Goal: Use online tool/utility

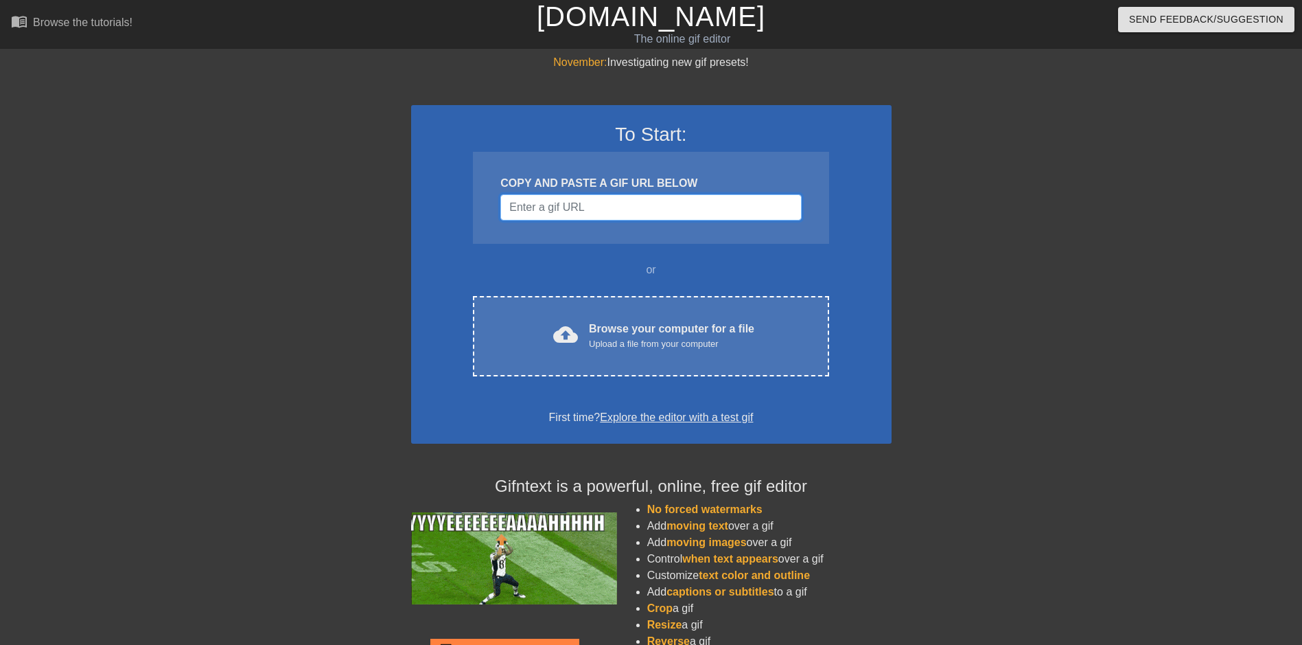
click at [573, 205] on input "Username" at bounding box center [651, 207] width 301 height 26
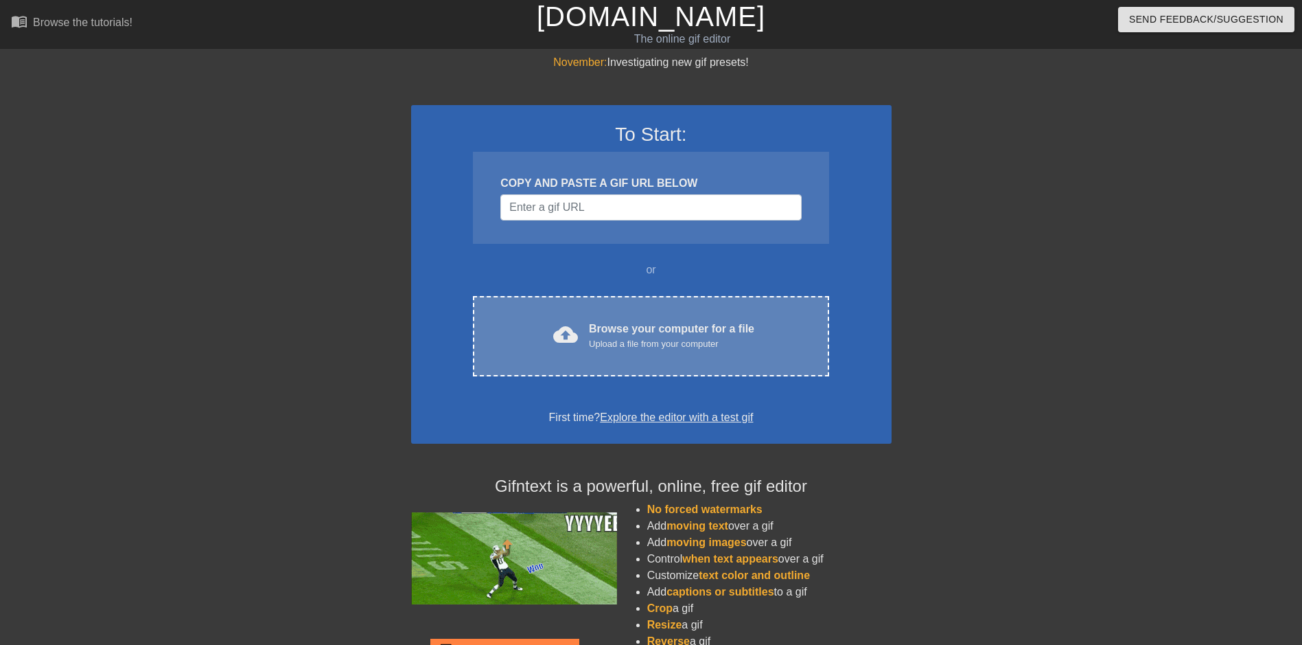
click at [586, 356] on div "cloud_upload Browse your computer for a file Upload a file from your computer C…" at bounding box center [651, 336] width 356 height 80
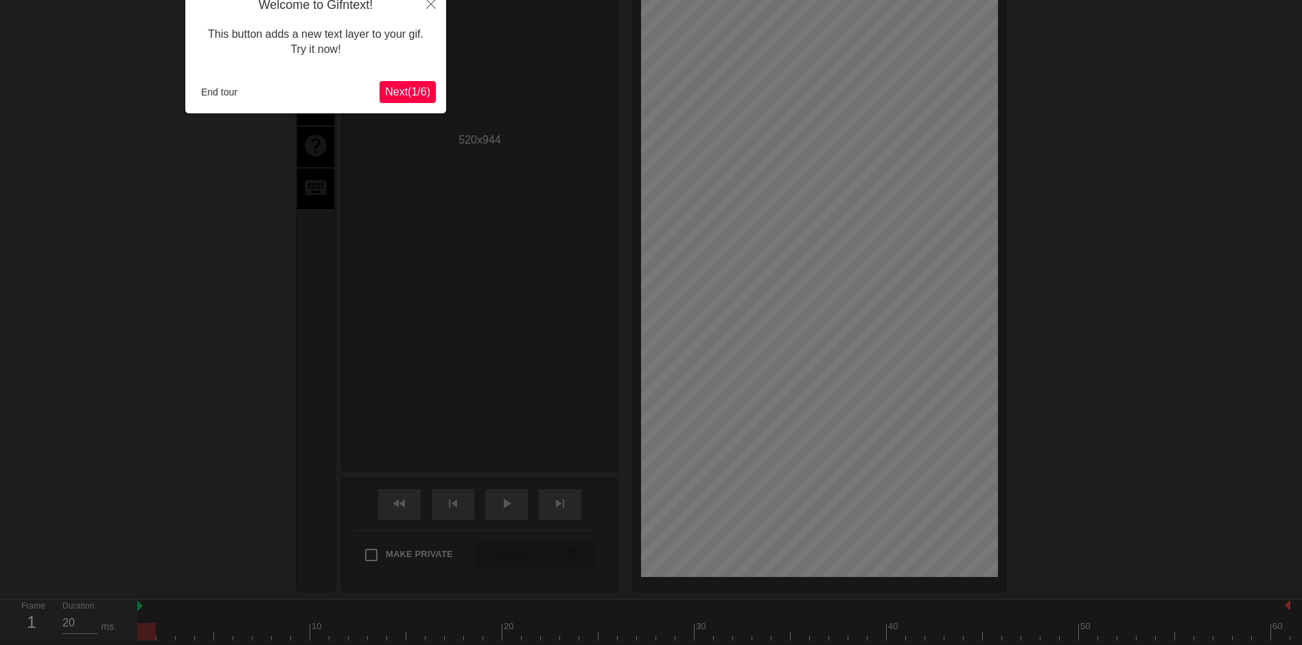
scroll to position [34, 0]
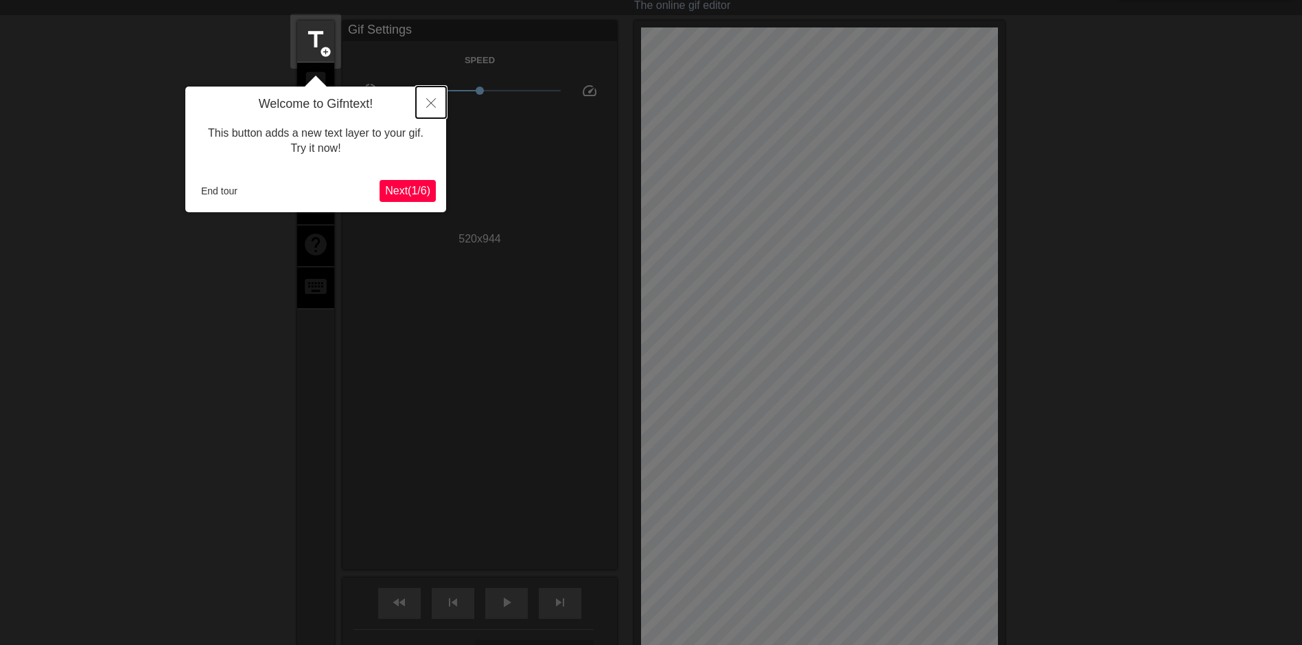
click at [426, 104] on icon "Close" at bounding box center [431, 103] width 10 height 10
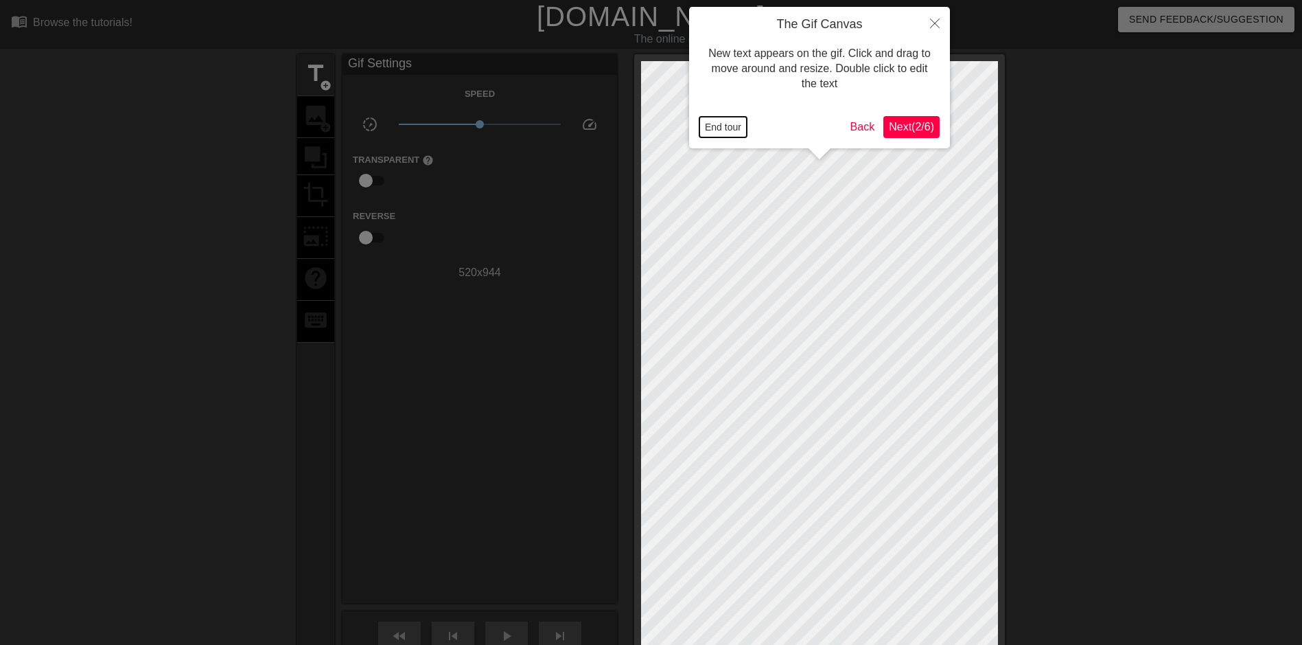
click at [729, 127] on button "End tour" at bounding box center [723, 127] width 47 height 21
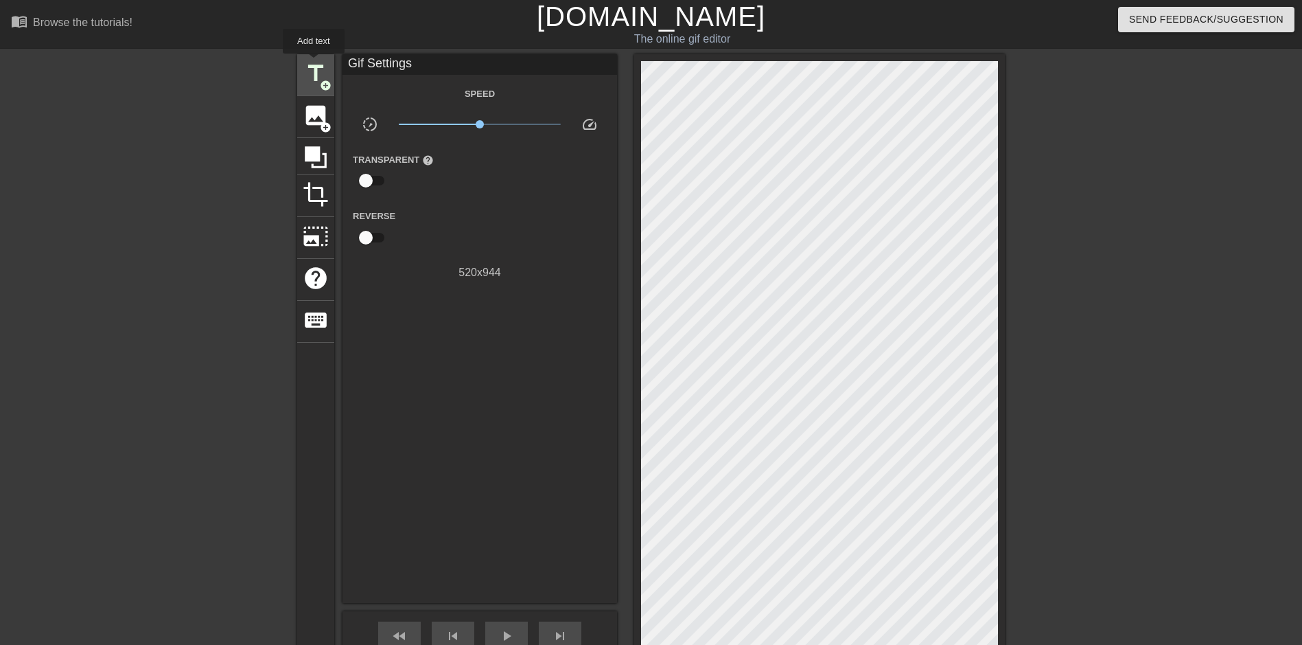
click at [314, 63] on span "title" at bounding box center [316, 73] width 26 height 26
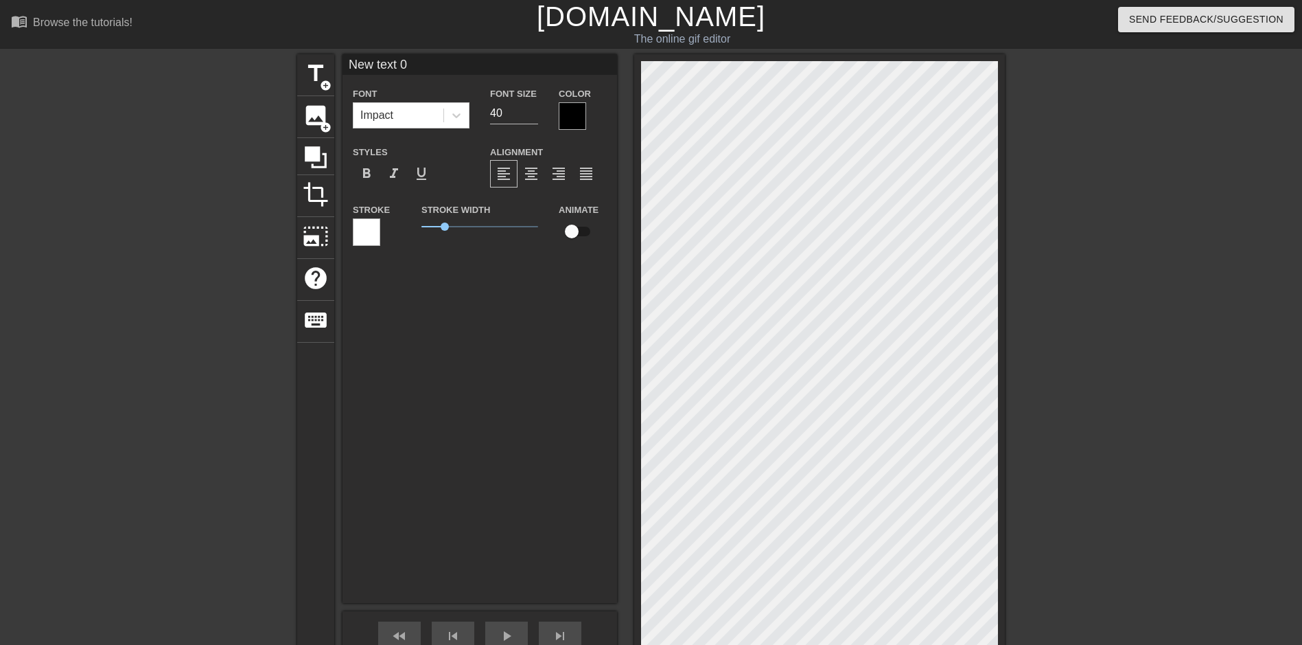
scroll to position [2, 1]
drag, startPoint x: 435, startPoint y: 62, endPoint x: 335, endPoint y: 62, distance: 100.2
click at [335, 62] on div "title add_circle image add_circle crop photo_size_select_large help keyboard Ne…" at bounding box center [651, 388] width 708 height 669
paste input "「 Daisy 」"
type input "「 Daisy 」"
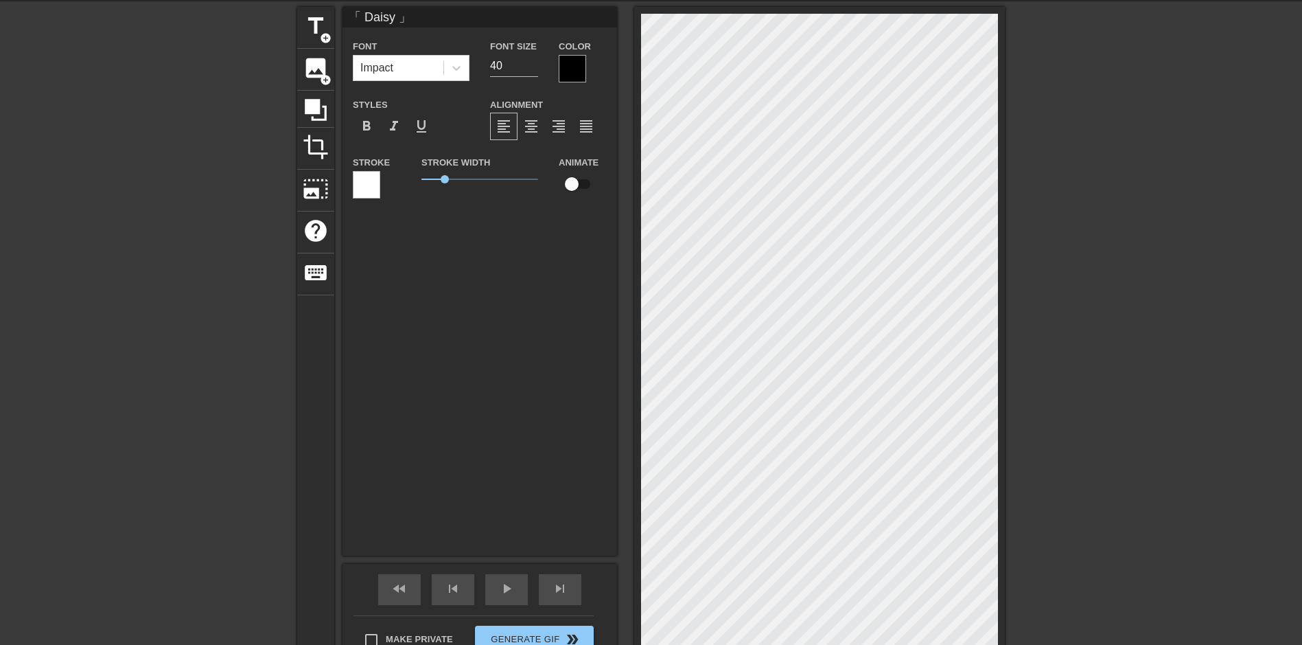
scroll to position [69, 0]
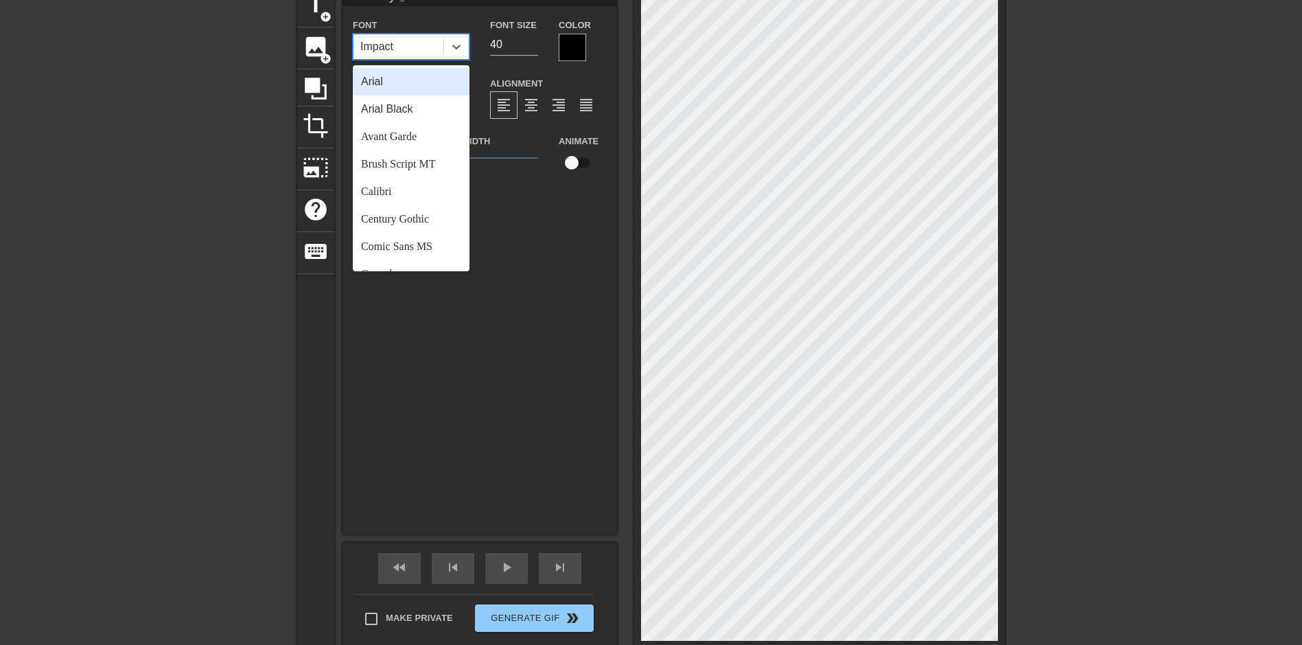
click at [409, 49] on div "Impact" at bounding box center [399, 46] width 90 height 25
click at [417, 178] on div "Calibri" at bounding box center [411, 191] width 117 height 27
click at [386, 45] on div "Calibri" at bounding box center [375, 46] width 30 height 16
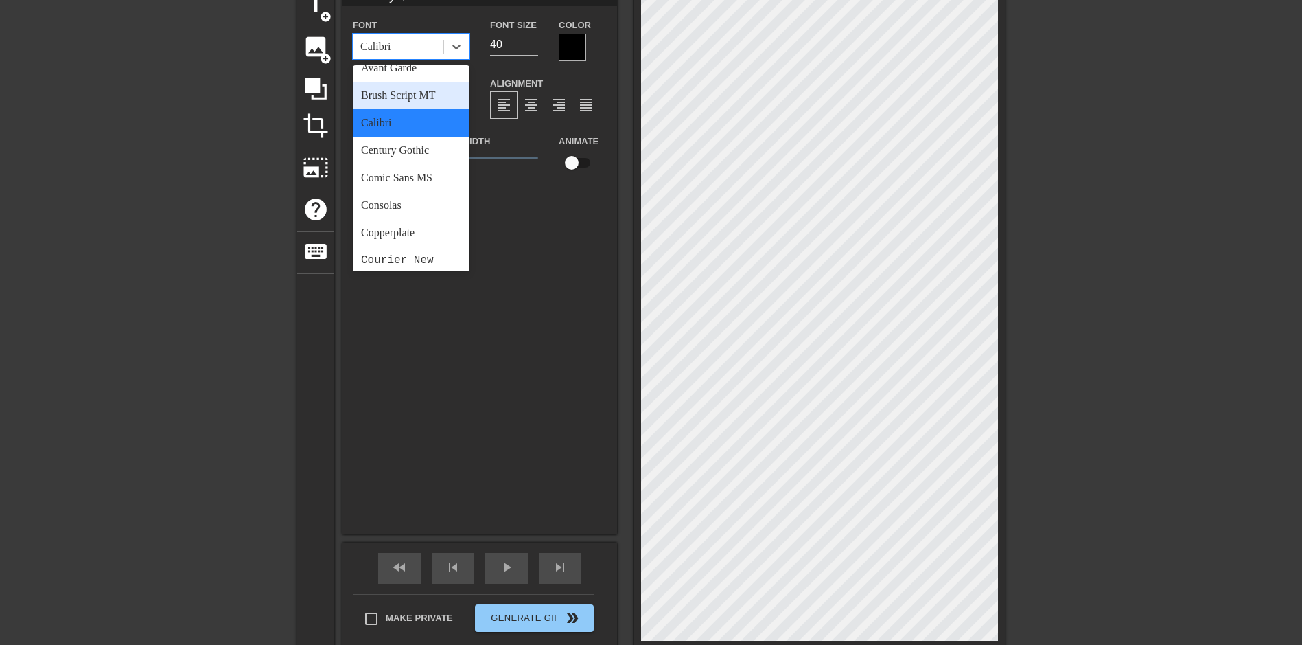
click at [378, 93] on div "Brush Script MT" at bounding box center [411, 95] width 117 height 27
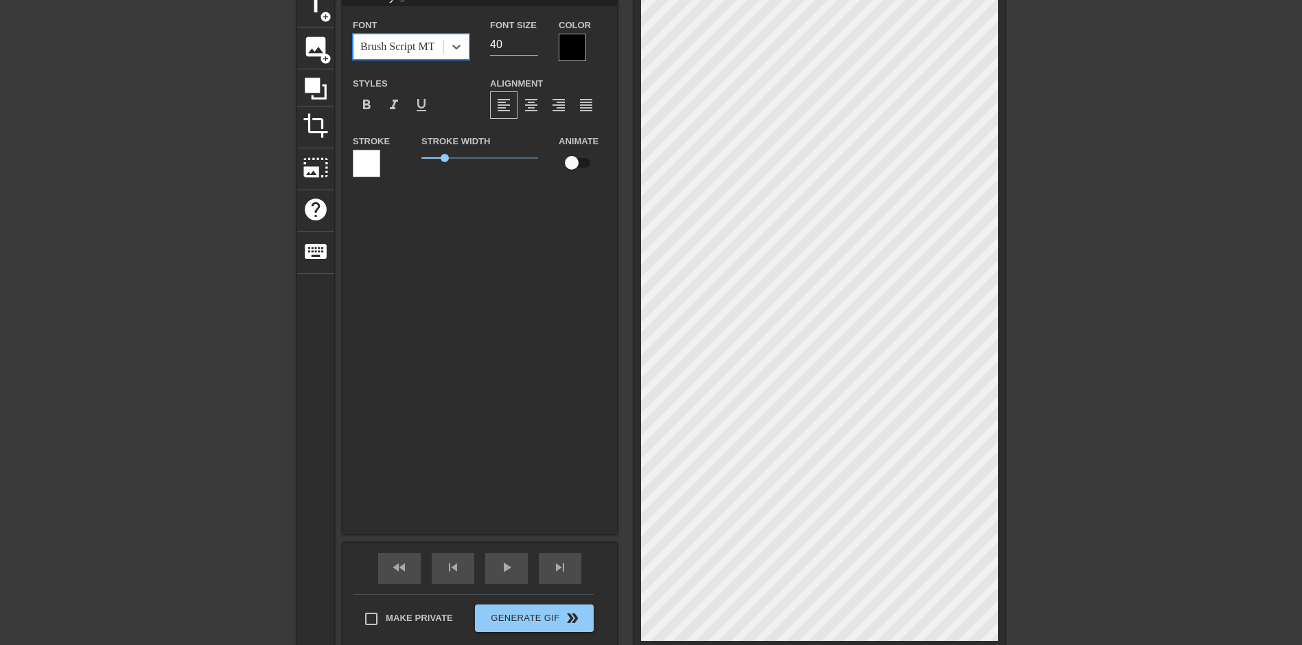
click at [573, 43] on div at bounding box center [572, 47] width 27 height 27
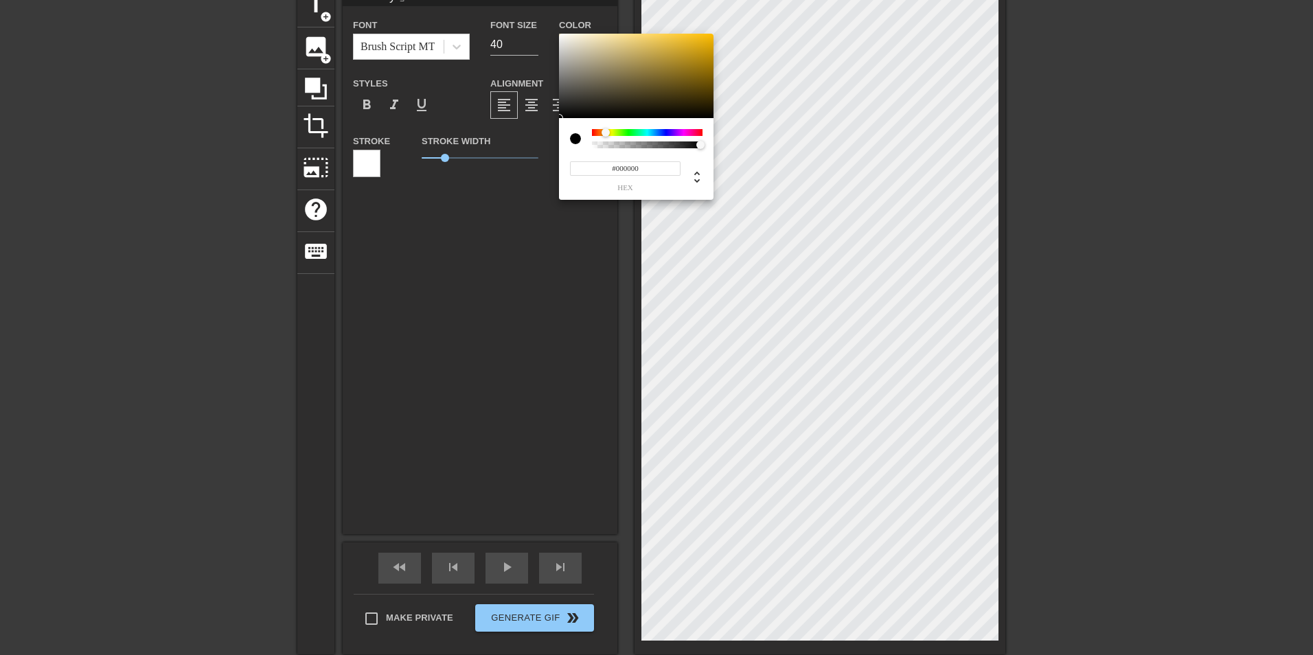
click at [606, 133] on div at bounding box center [647, 132] width 111 height 7
drag, startPoint x: 596, startPoint y: 126, endPoint x: 609, endPoint y: 136, distance: 16.2
click at [609, 136] on div "#000000 hex" at bounding box center [636, 159] width 154 height 82
drag, startPoint x: 609, startPoint y: 136, endPoint x: 627, endPoint y: 145, distance: 20.0
click at [626, 146] on div at bounding box center [647, 138] width 111 height 19
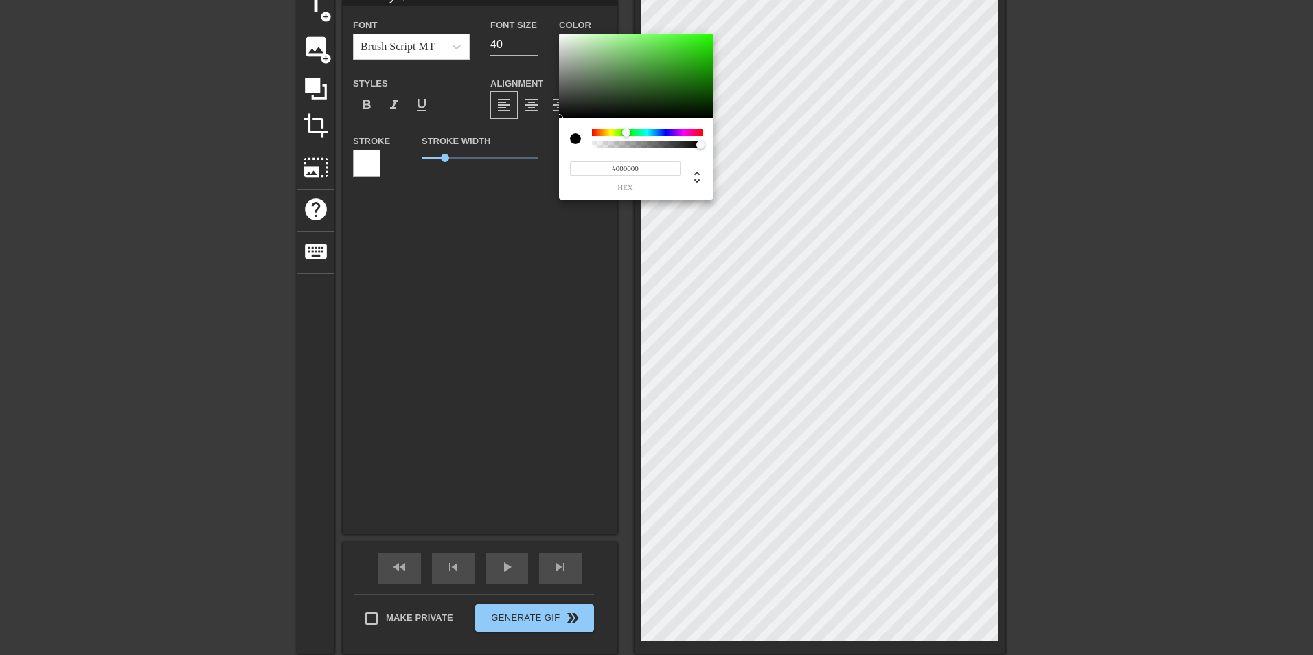
drag, startPoint x: 645, startPoint y: 169, endPoint x: 617, endPoint y: 181, distance: 30.5
click at [617, 181] on div "#000000 hex" at bounding box center [625, 175] width 111 height 32
click at [701, 176] on icon at bounding box center [697, 177] width 16 height 16
type input "0"
click at [624, 128] on div "0 r 0 g 0 b 1 a" at bounding box center [636, 159] width 154 height 82
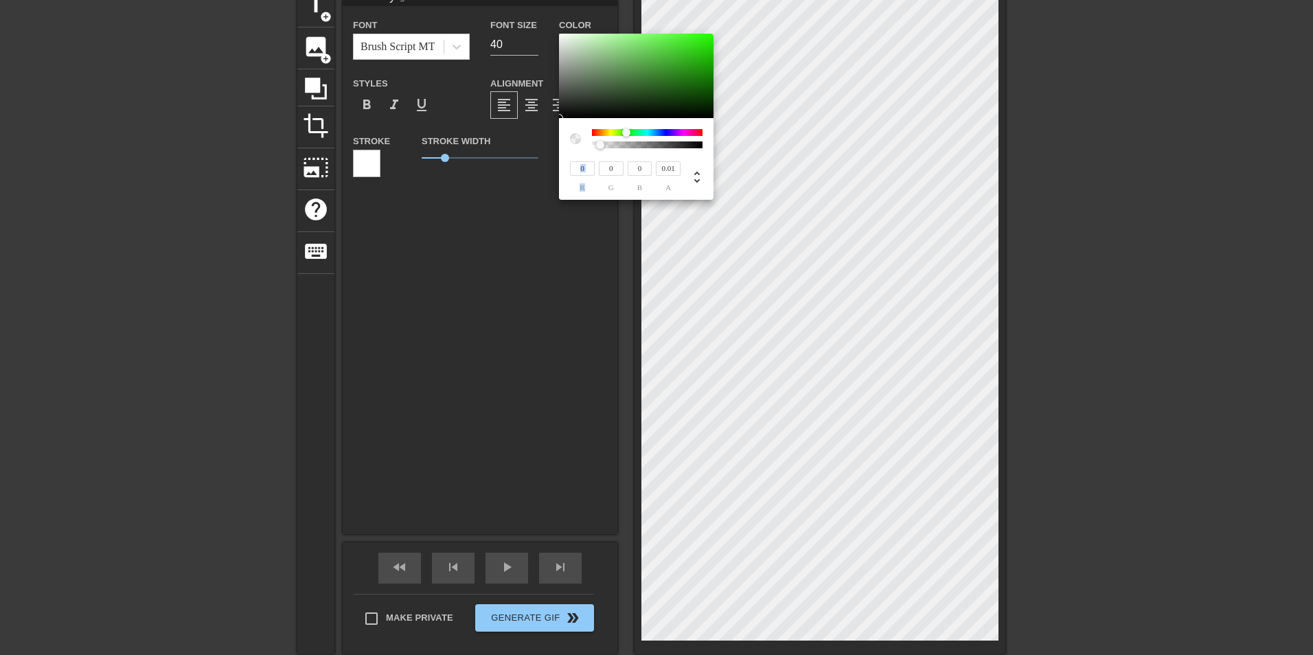
type input "0"
drag, startPoint x: 618, startPoint y: 144, endPoint x: 536, endPoint y: 163, distance: 84.1
click at [536, 163] on div "0 r 0 g 0 b 0 a" at bounding box center [656, 327] width 1313 height 655
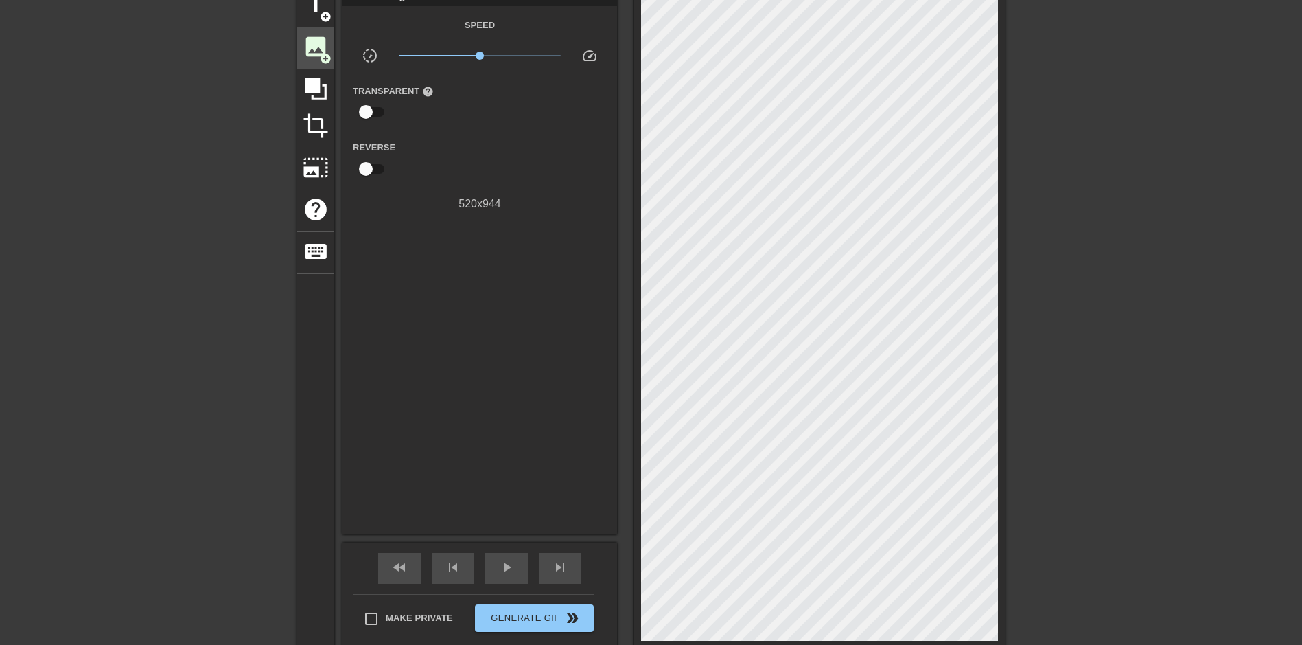
scroll to position [0, 0]
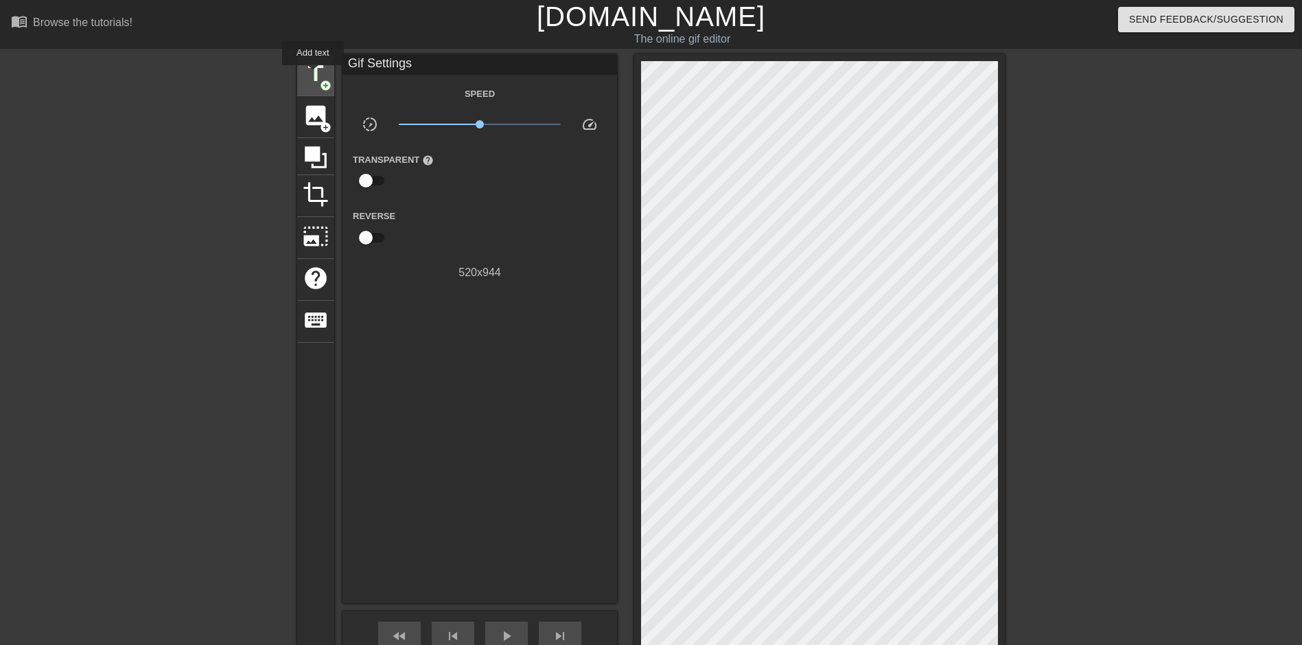
click at [313, 75] on span "title" at bounding box center [316, 73] width 26 height 26
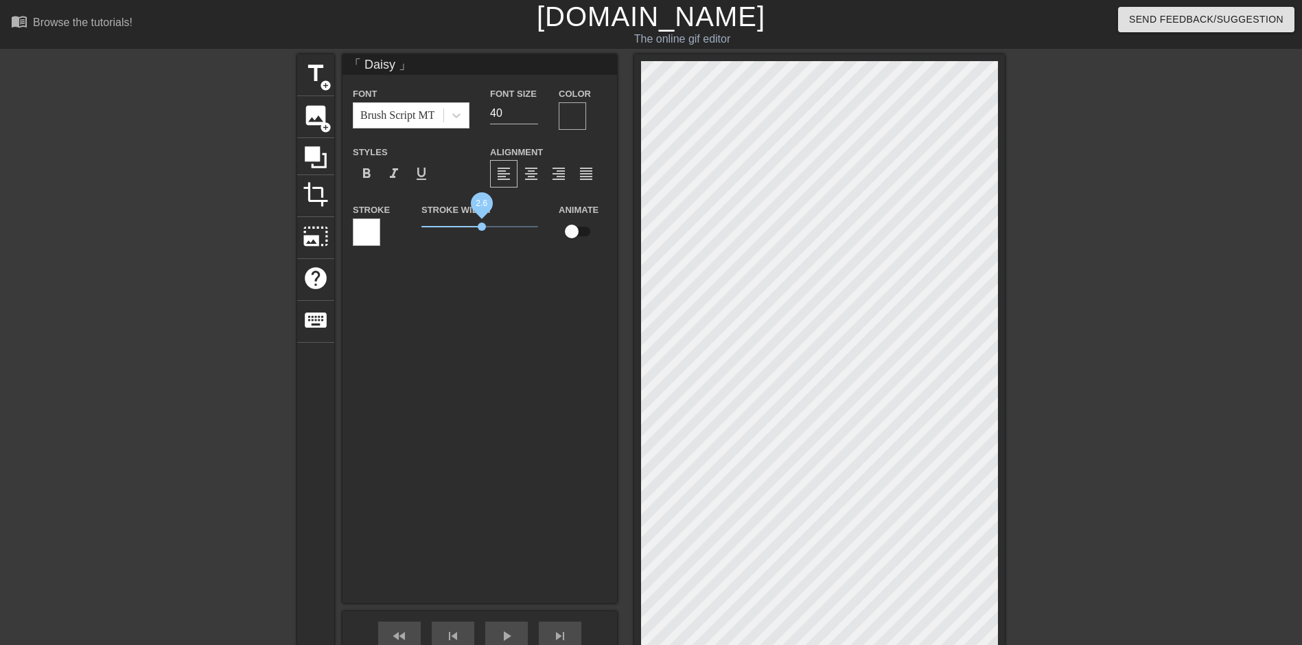
drag, startPoint x: 448, startPoint y: 227, endPoint x: 472, endPoint y: 241, distance: 28.0
click at [472, 241] on div "Stroke Width 2.6" at bounding box center [479, 229] width 137 height 57
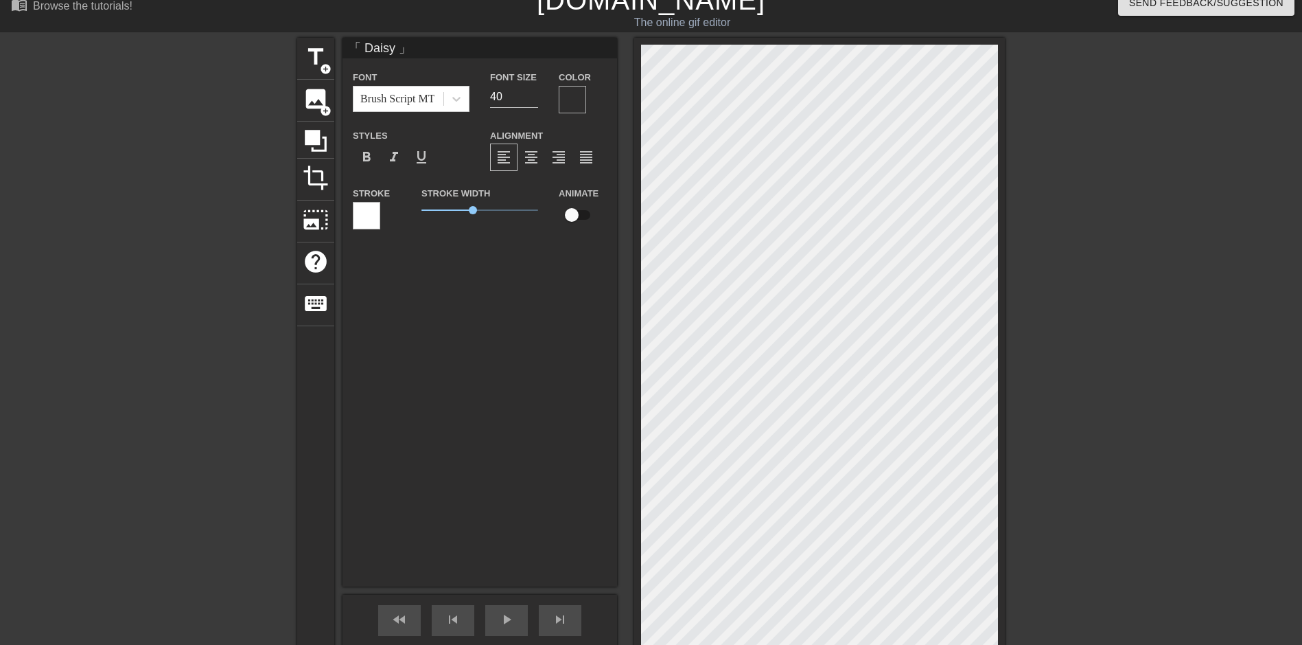
scroll to position [137, 0]
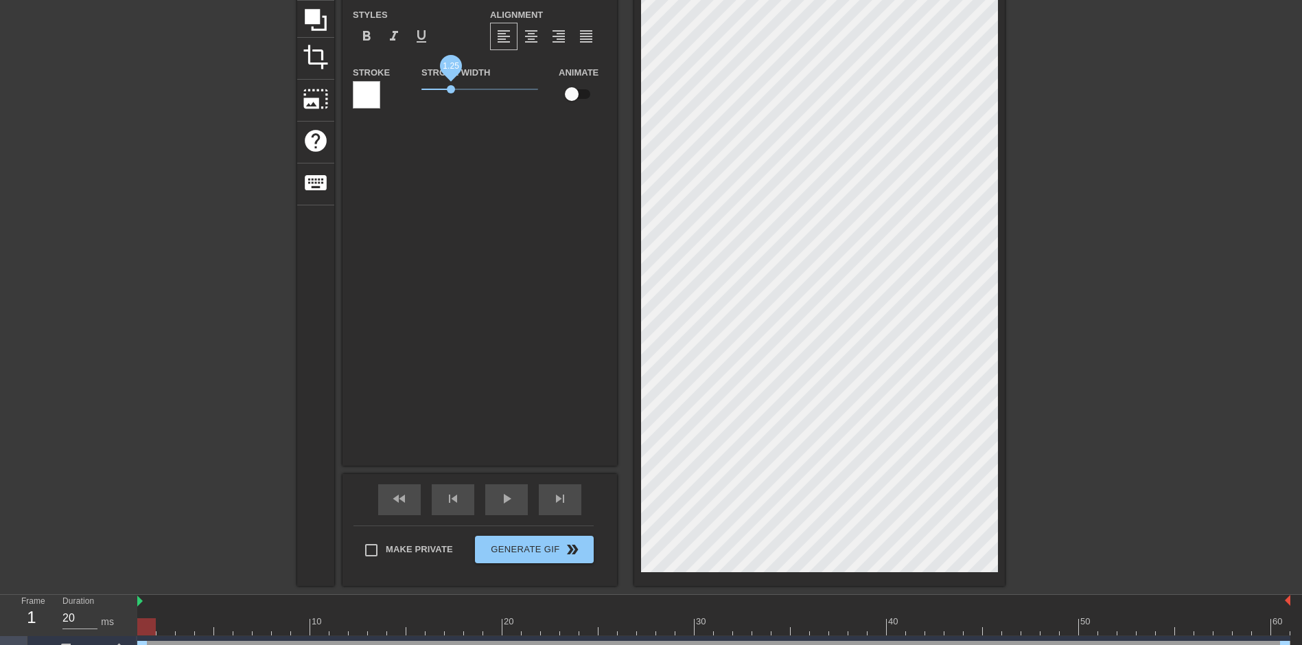
drag, startPoint x: 466, startPoint y: 93, endPoint x: 450, endPoint y: 125, distance: 35.6
click at [450, 125] on div "「 Daisy 」 Font Brush Script MT Font Size 40 Color Styles format_bold format_ita…" at bounding box center [480, 191] width 275 height 549
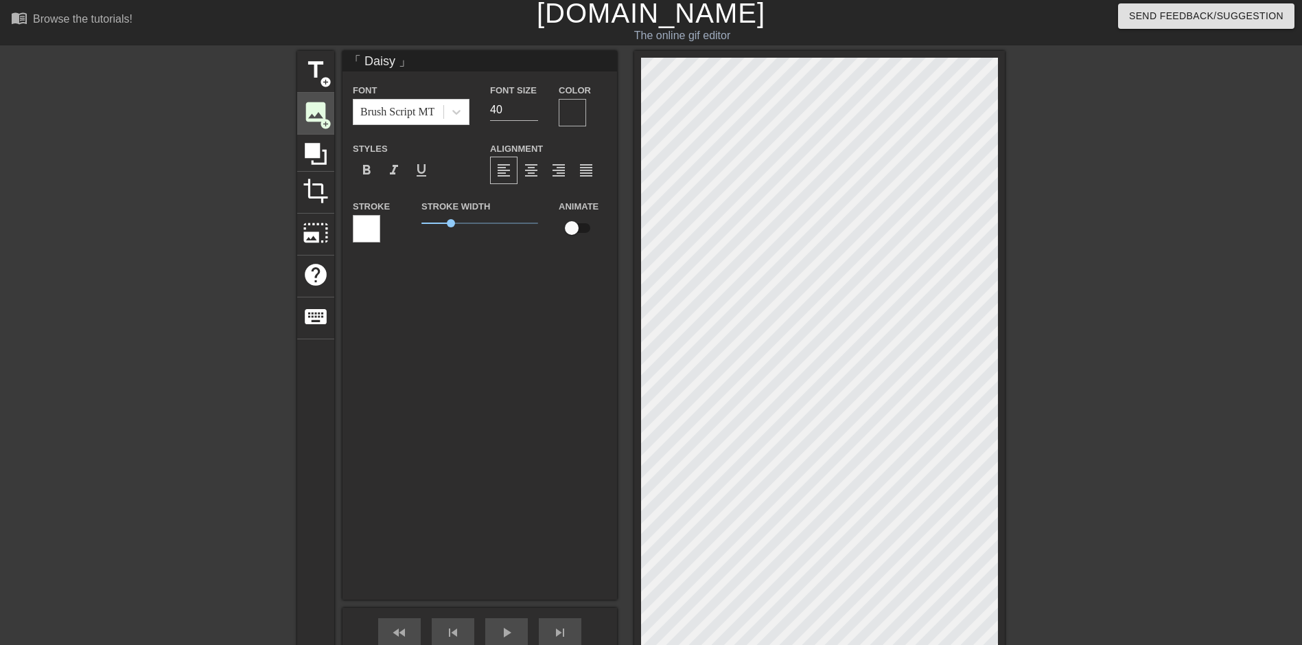
scroll to position [0, 0]
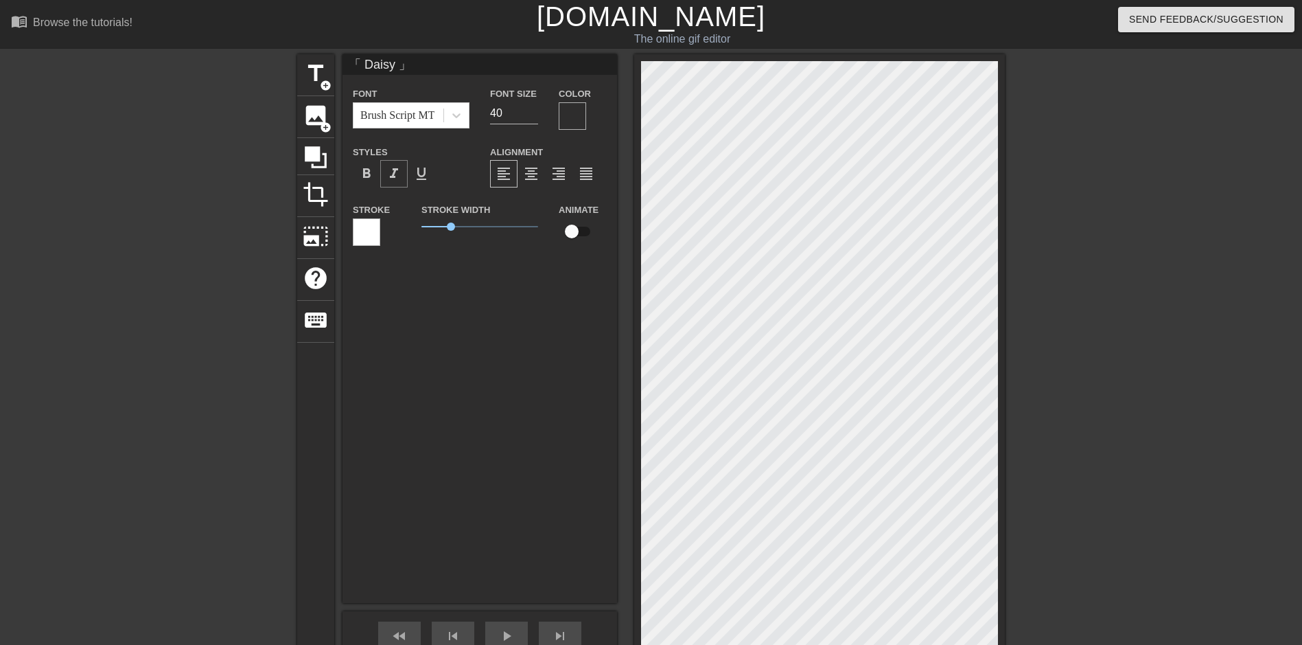
click at [402, 177] on div "format_italic" at bounding box center [393, 173] width 27 height 27
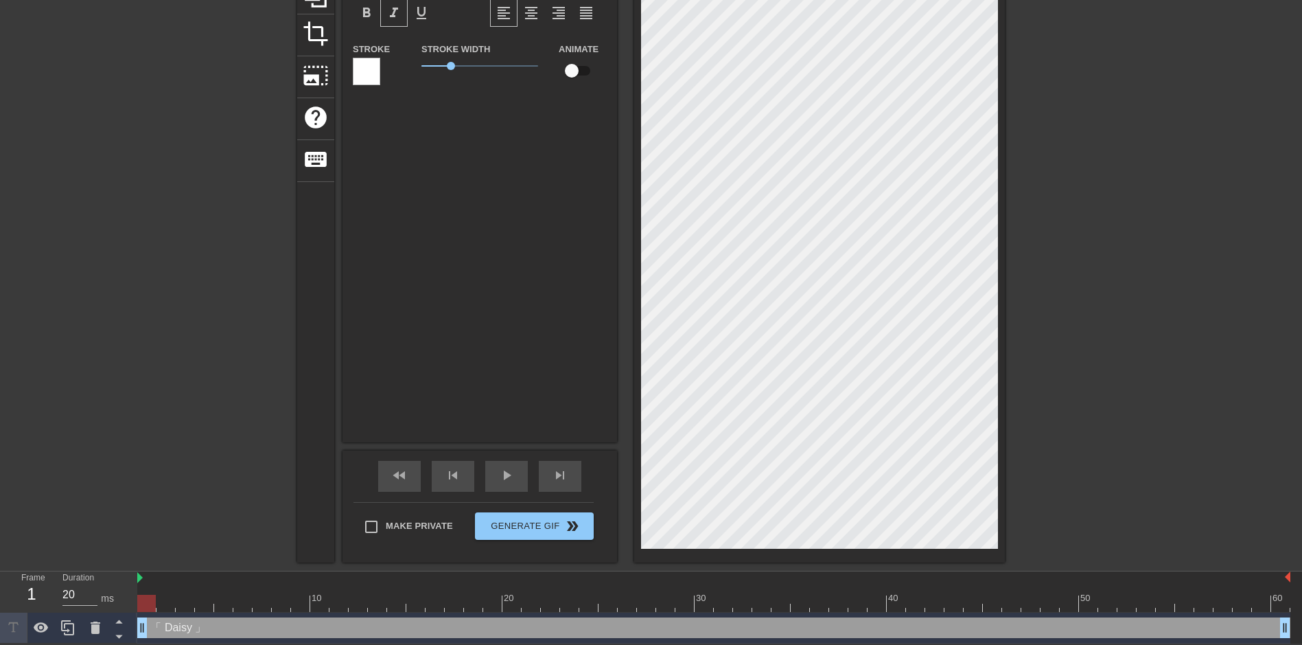
scroll to position [93, 0]
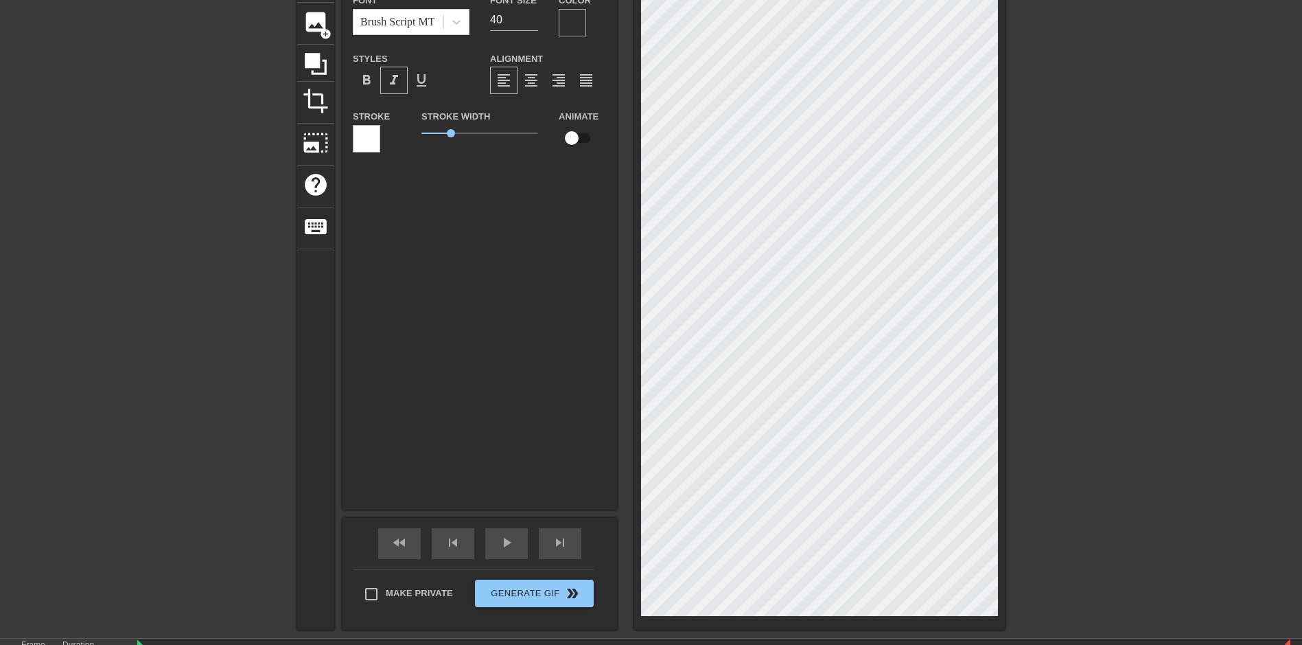
click at [400, 74] on span "format_italic" at bounding box center [394, 80] width 16 height 16
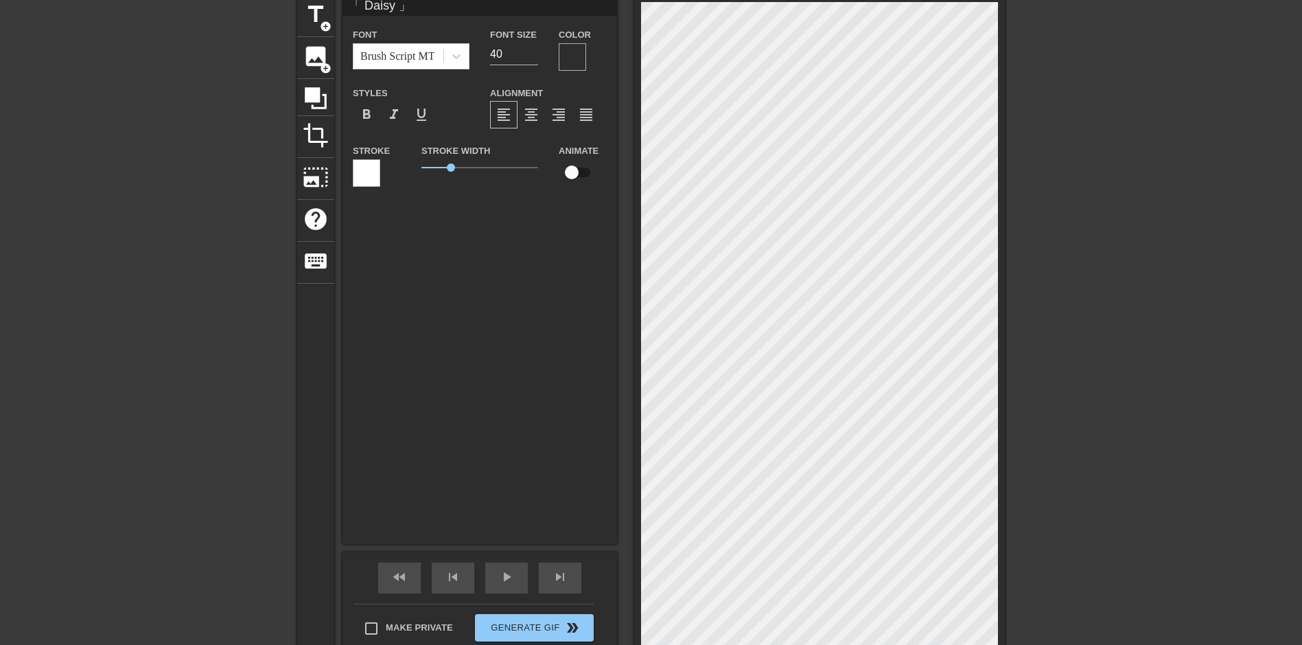
scroll to position [0, 0]
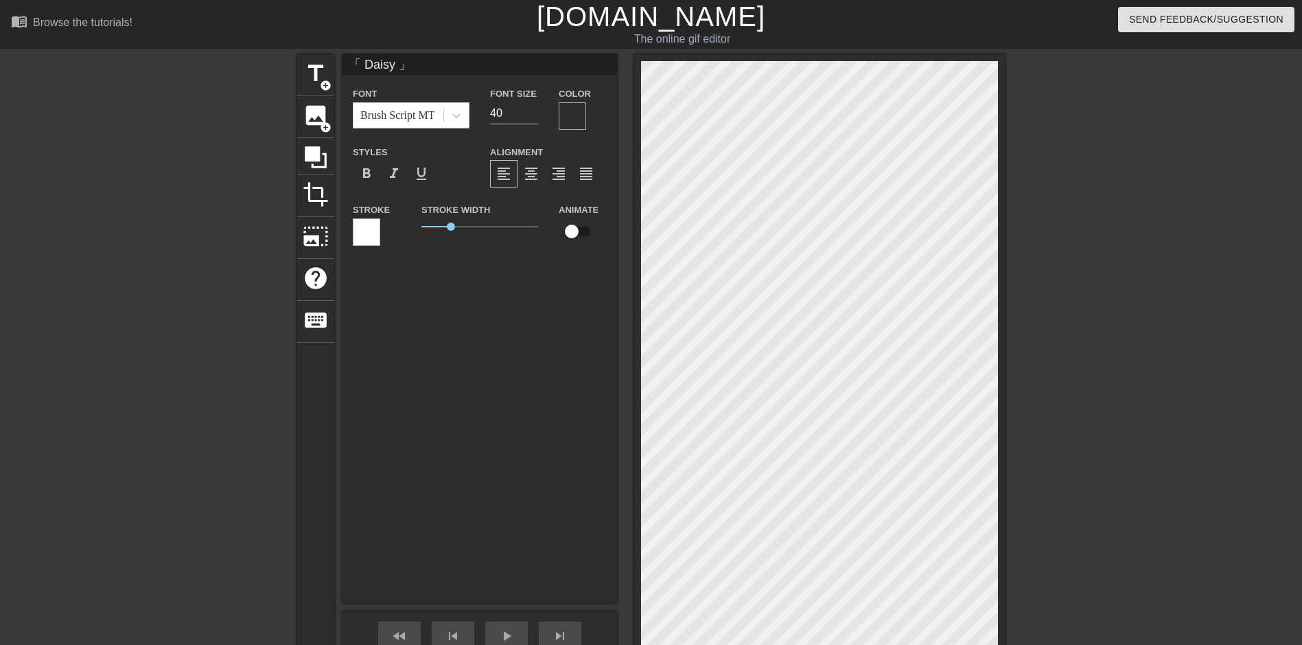
click at [567, 240] on input "checkbox" at bounding box center [572, 231] width 78 height 26
checkbox input "true"
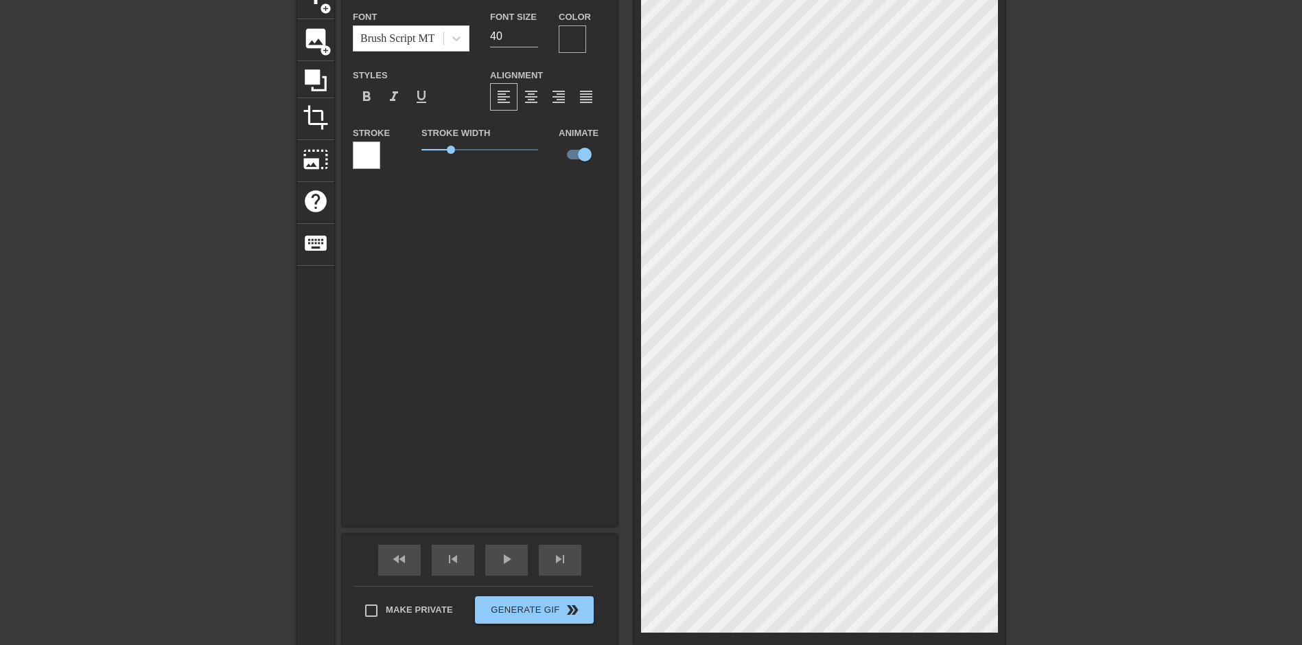
scroll to position [137, 0]
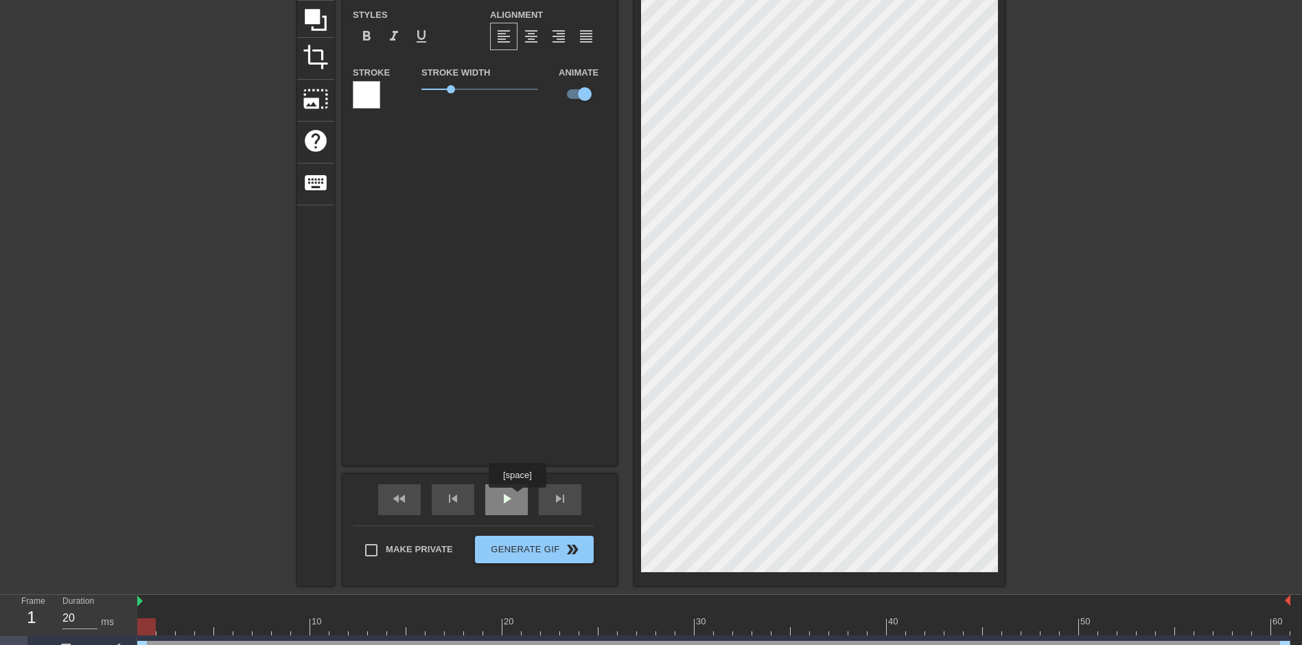
click at [517, 497] on div "play_arrow" at bounding box center [506, 499] width 43 height 31
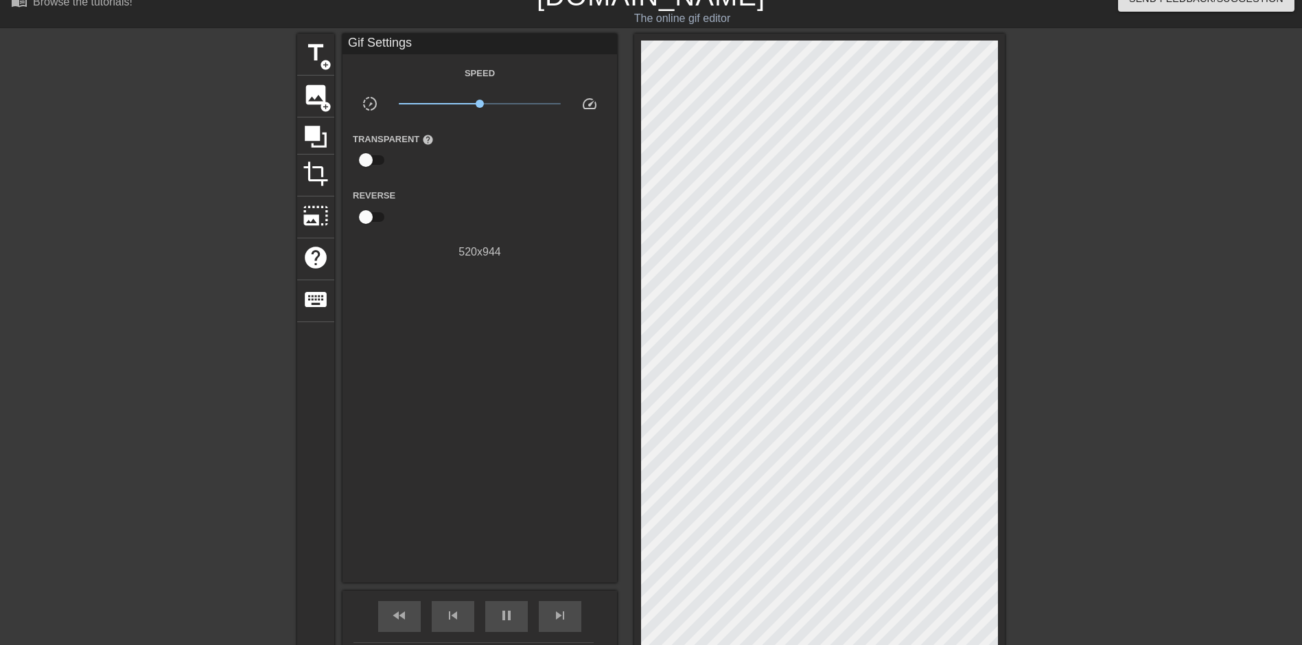
scroll to position [0, 0]
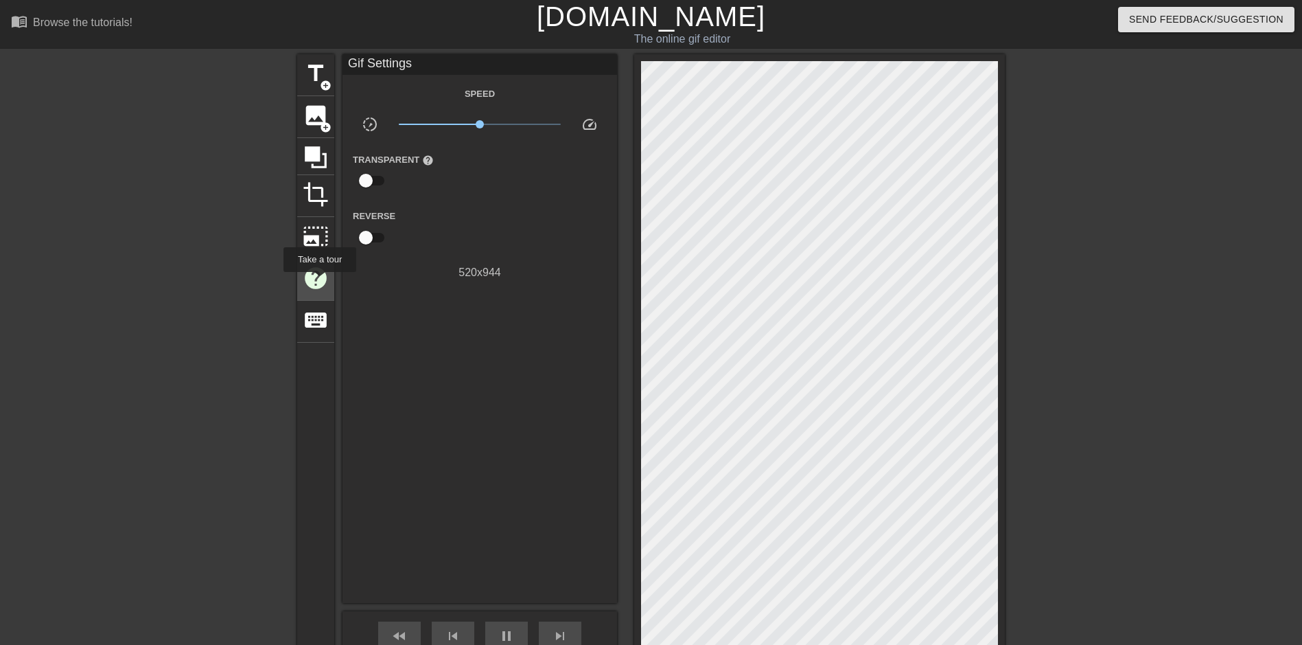
click at [319, 282] on span "help" at bounding box center [316, 278] width 26 height 26
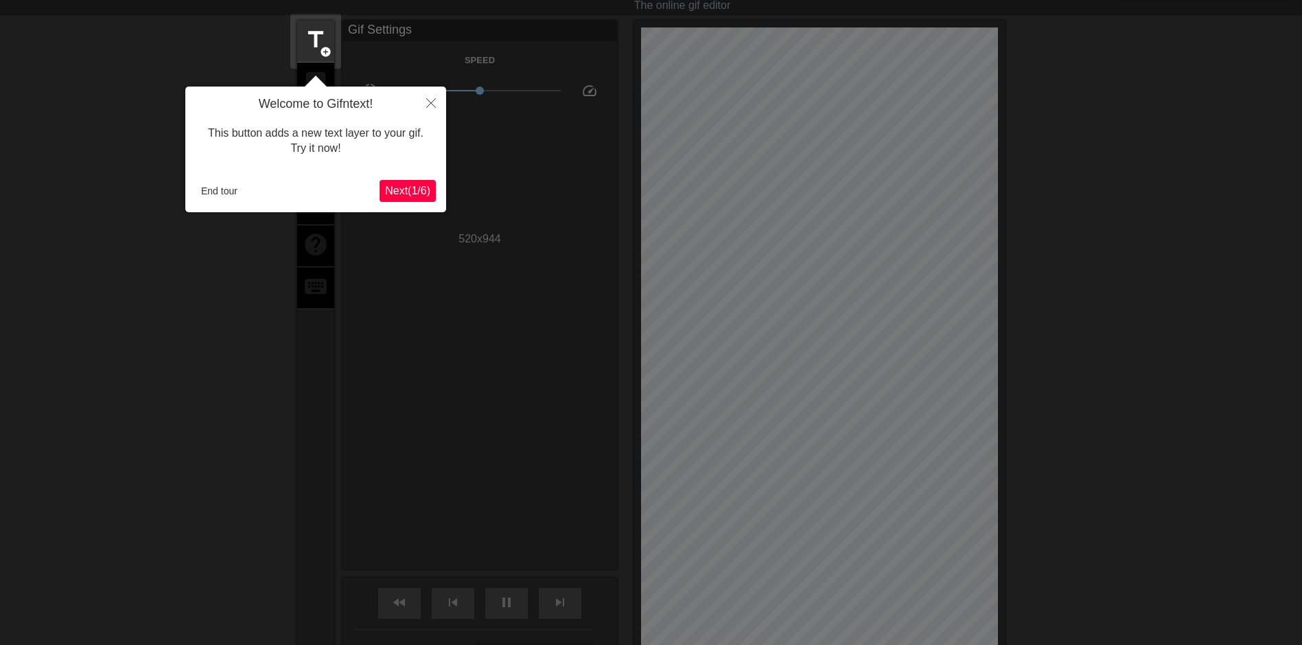
click at [404, 194] on span "Next ( 1 / 6 )" at bounding box center [407, 191] width 45 height 12
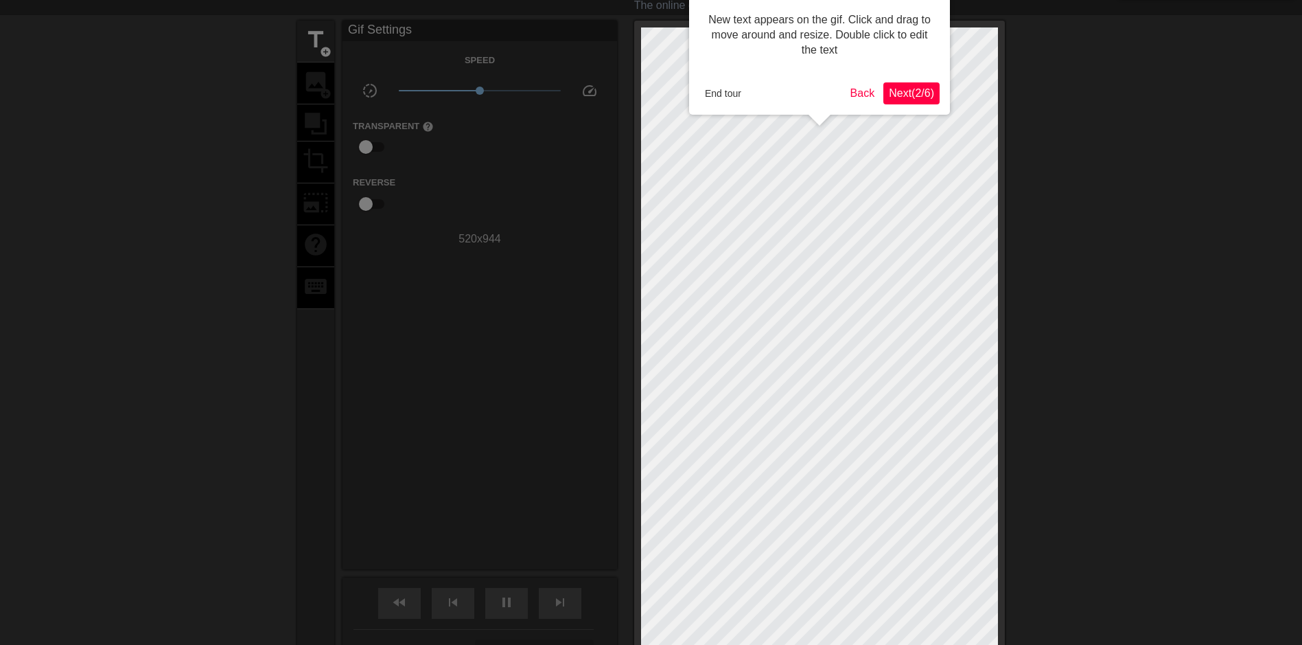
scroll to position [0, 0]
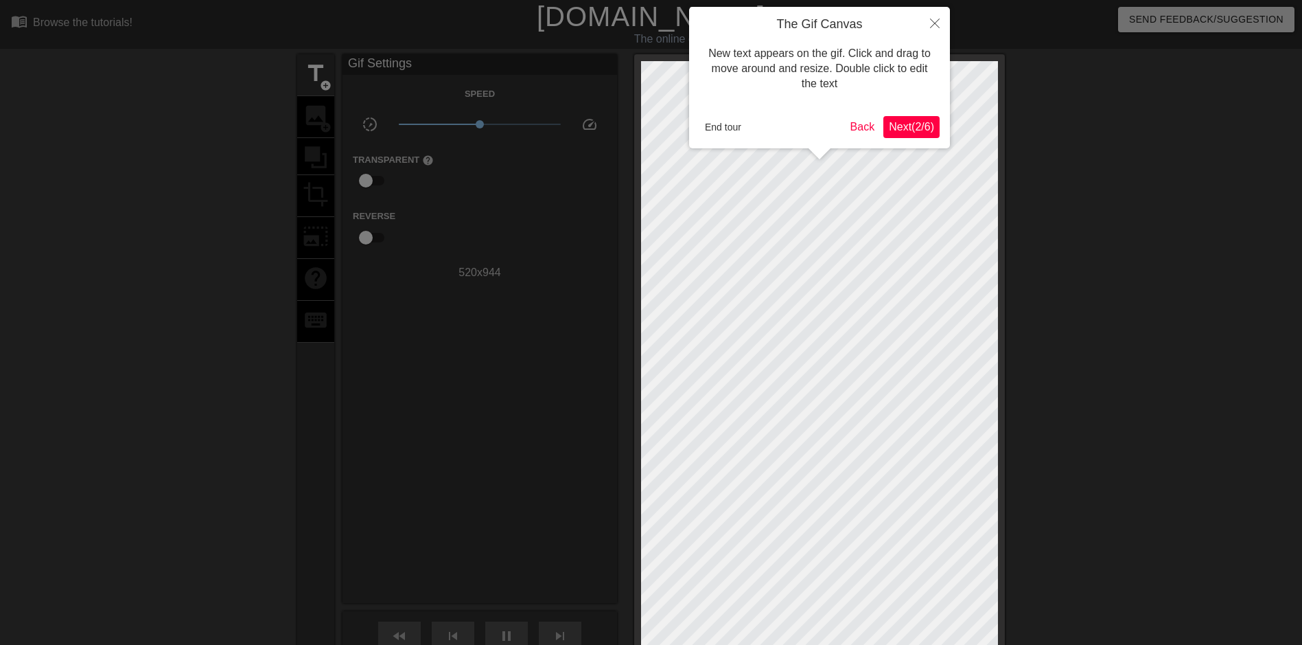
click at [905, 127] on span "Next ( 2 / 6 )" at bounding box center [911, 127] width 45 height 12
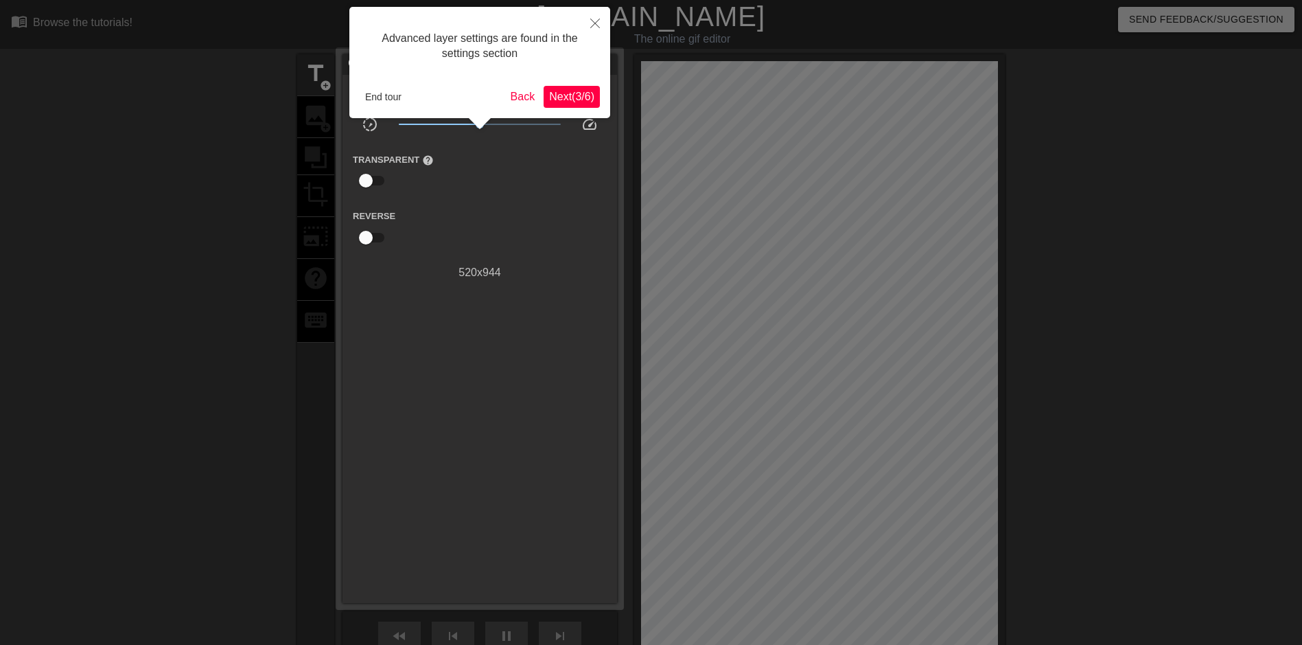
click at [577, 98] on span "Next ( 3 / 6 )" at bounding box center [571, 97] width 45 height 12
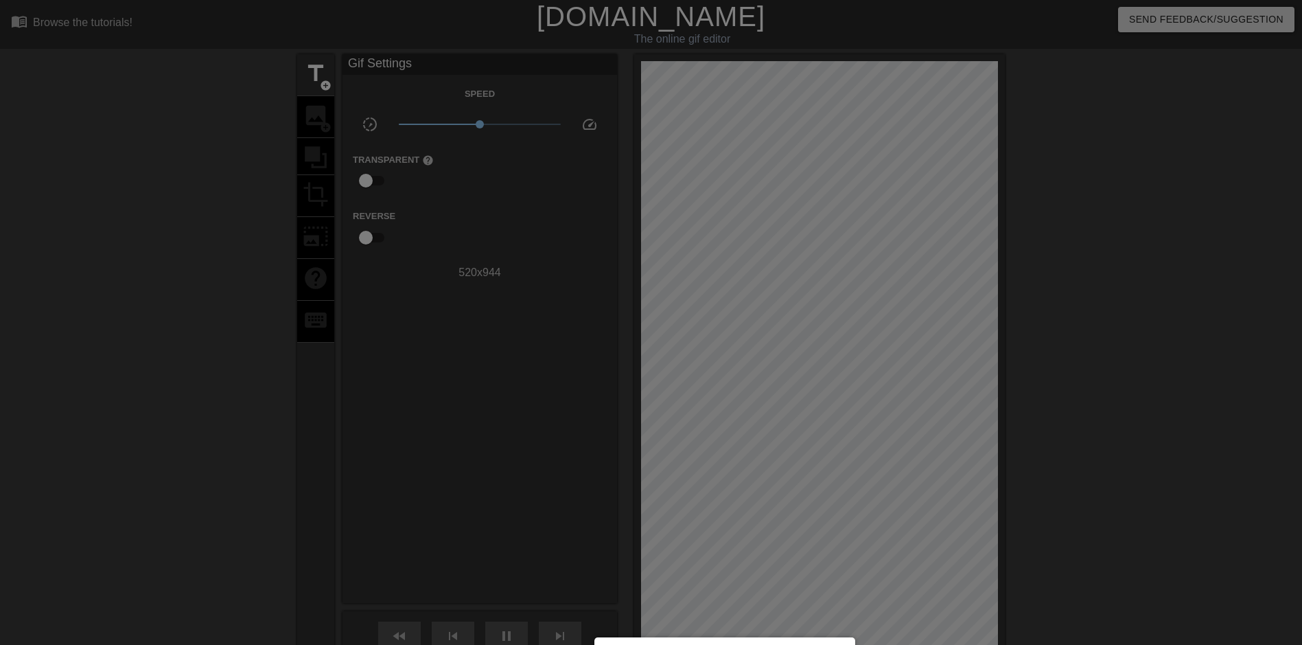
scroll to position [172, 0]
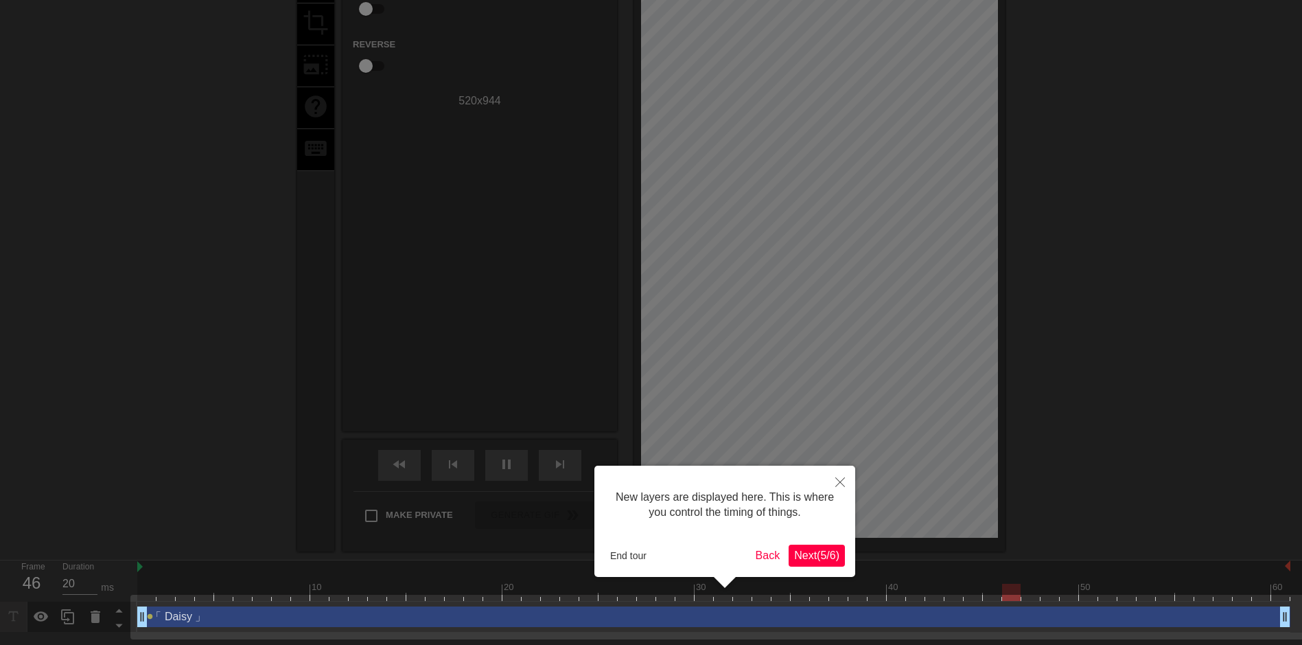
click at [810, 554] on span "Next ( 5 / 6 )" at bounding box center [816, 555] width 45 height 12
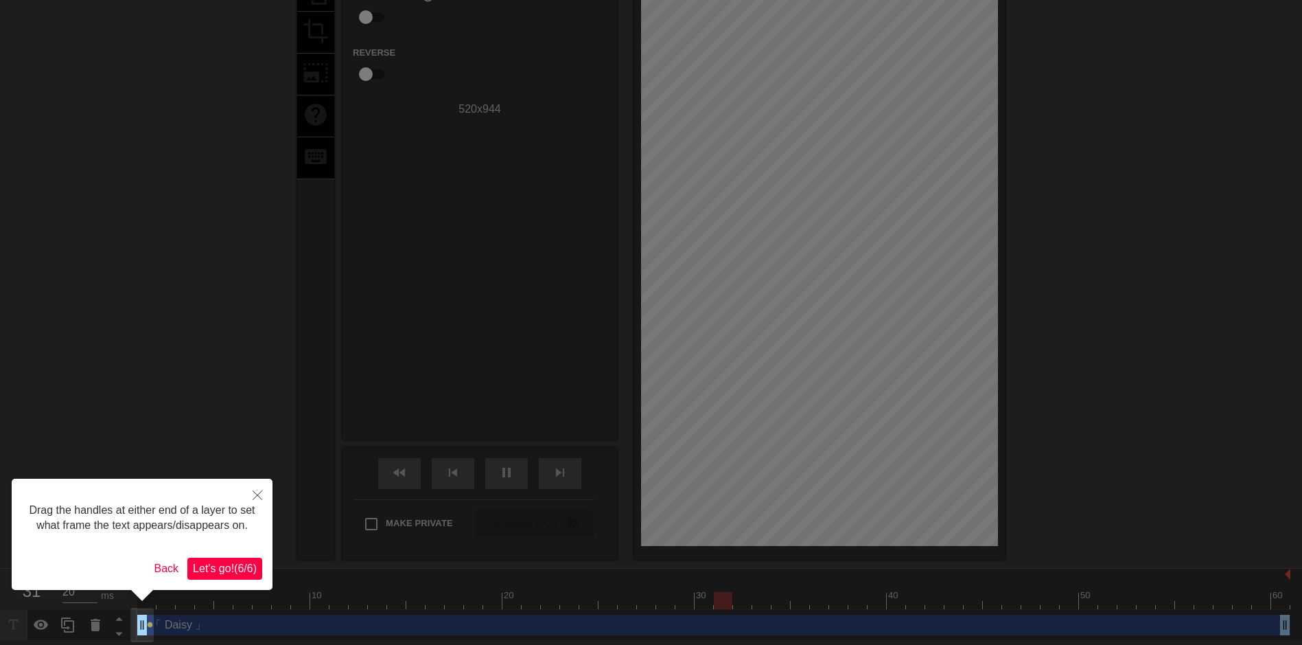
scroll to position [166, 0]
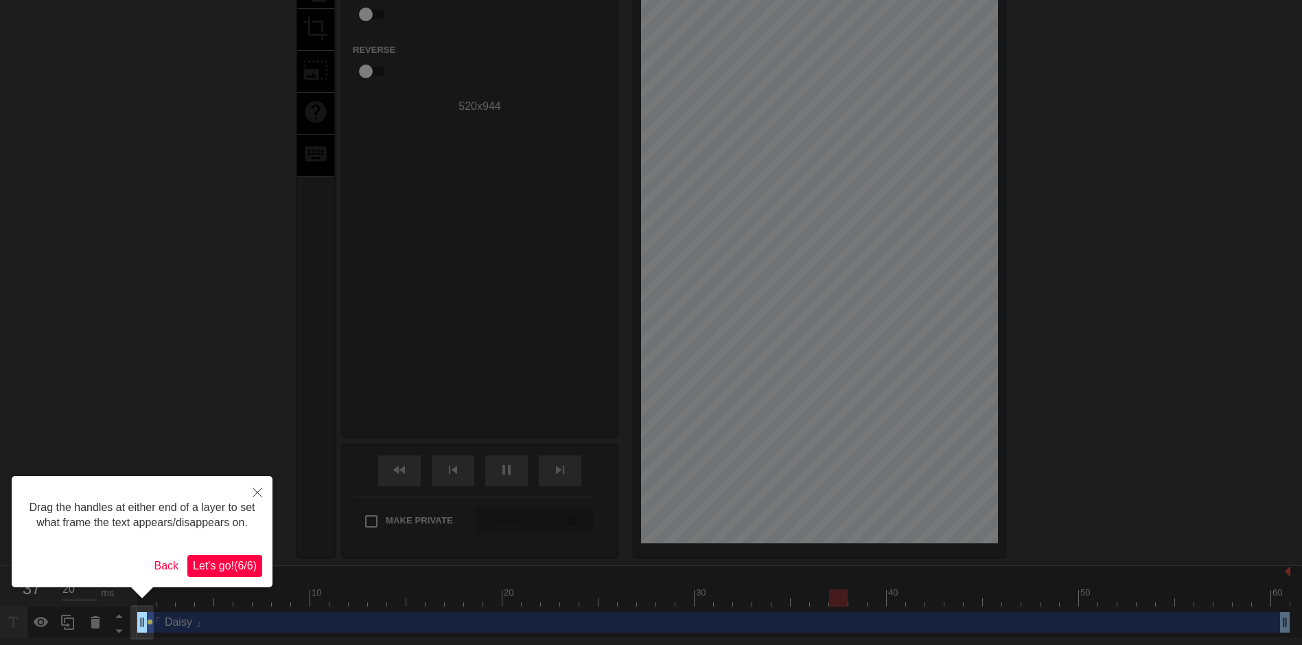
click at [238, 571] on span "Let's go! ( 6 / 6 )" at bounding box center [225, 566] width 64 height 12
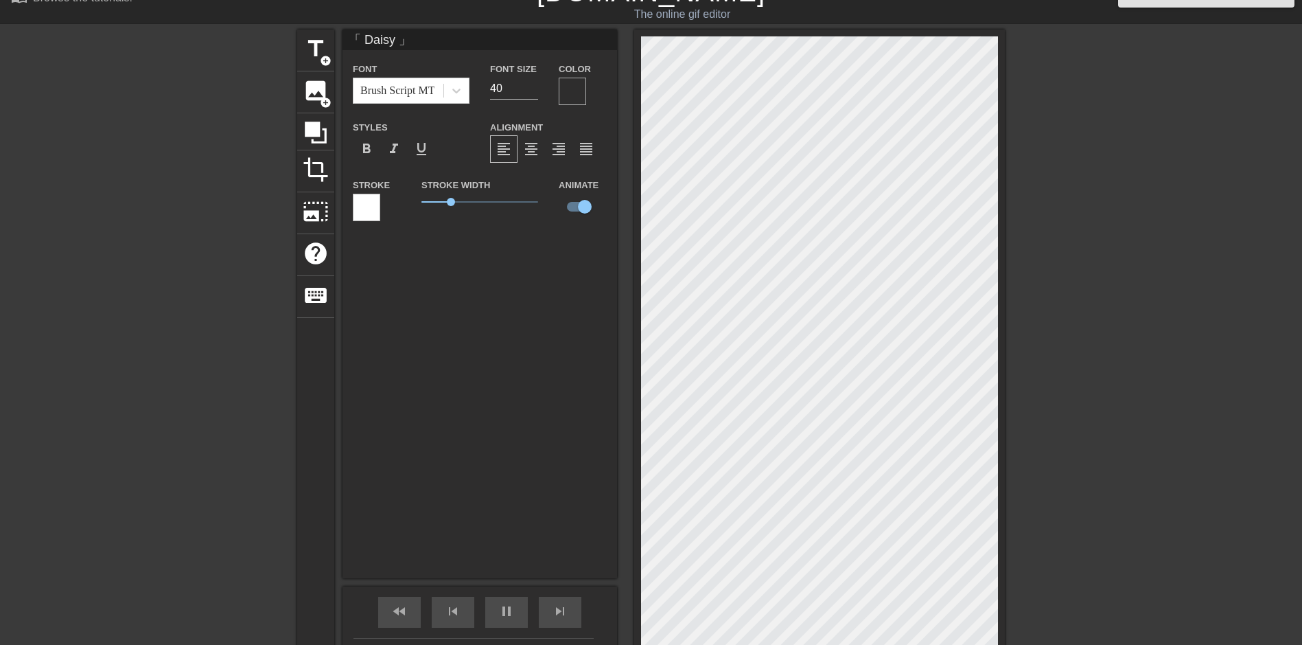
scroll to position [0, 0]
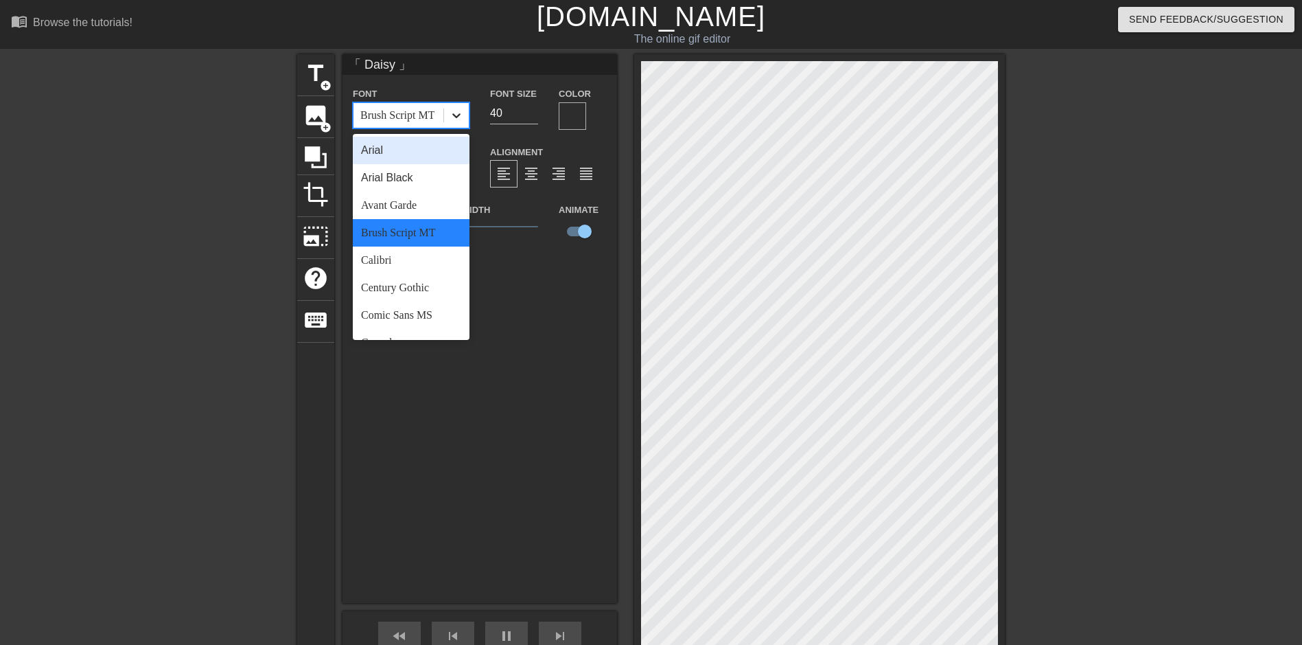
click at [462, 117] on icon at bounding box center [457, 115] width 14 height 14
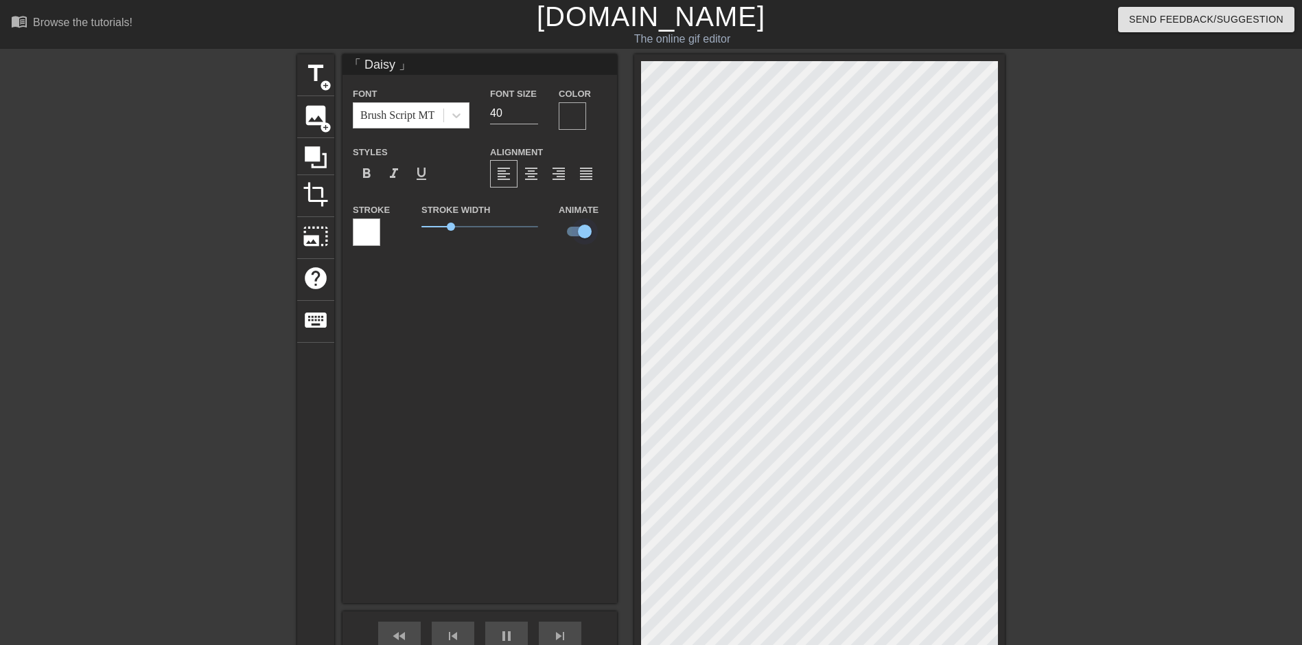
click at [575, 225] on input "checkbox" at bounding box center [585, 231] width 78 height 26
click at [575, 225] on input "checkbox" at bounding box center [572, 231] width 78 height 26
checkbox input "true"
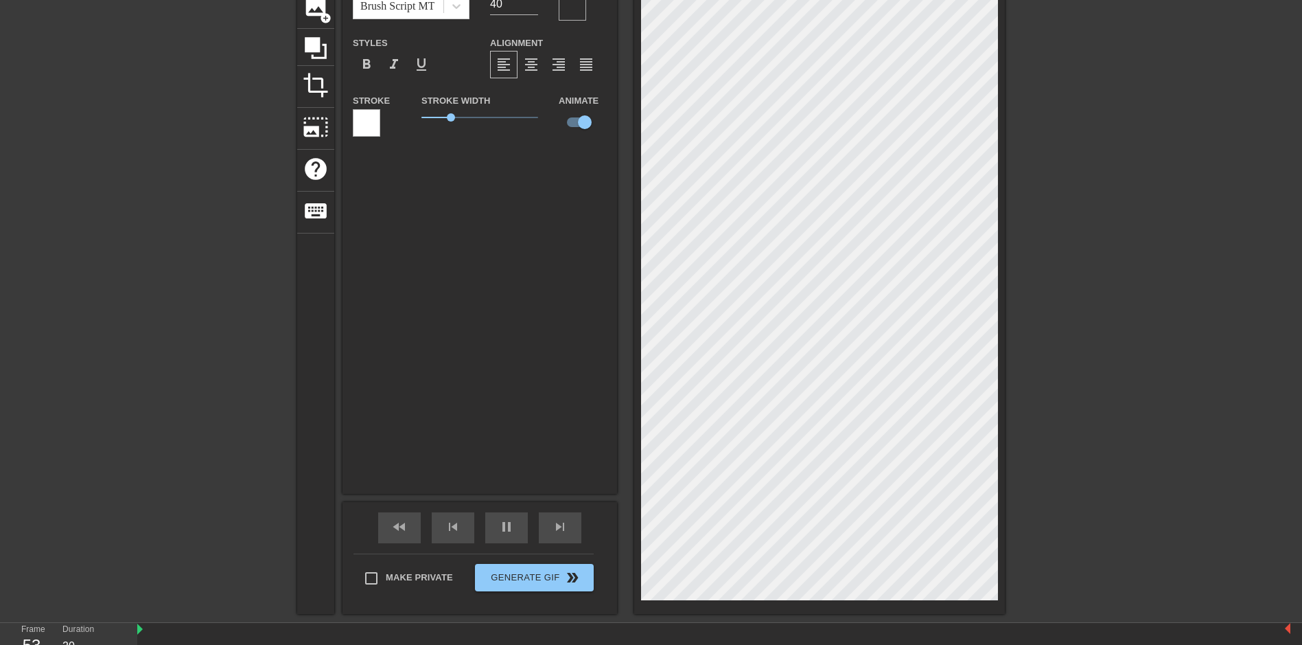
scroll to position [93, 0]
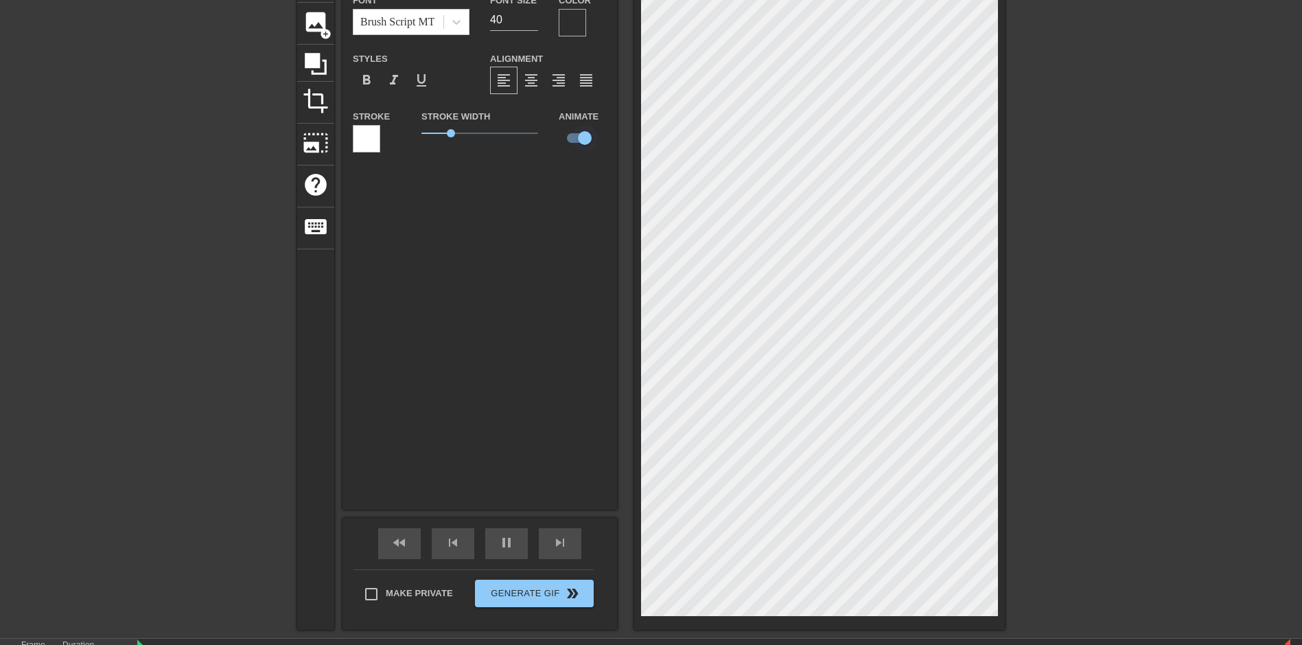
click at [587, 138] on input "checkbox" at bounding box center [585, 138] width 78 height 26
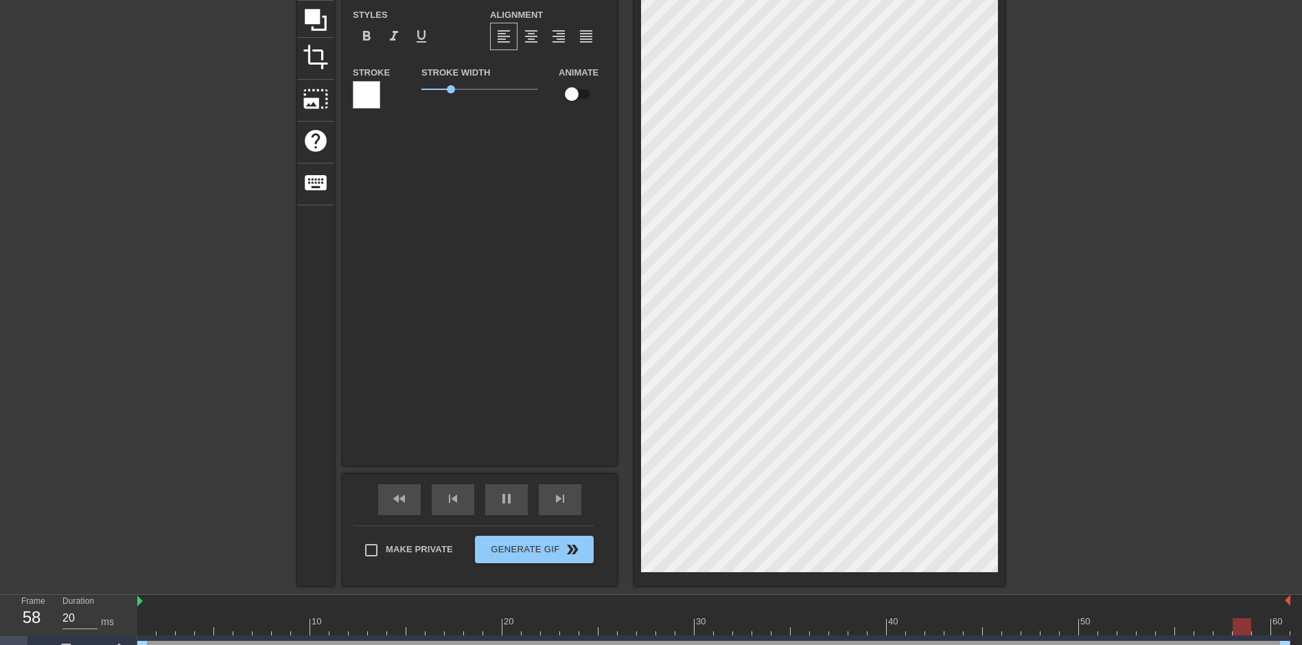
scroll to position [162, 0]
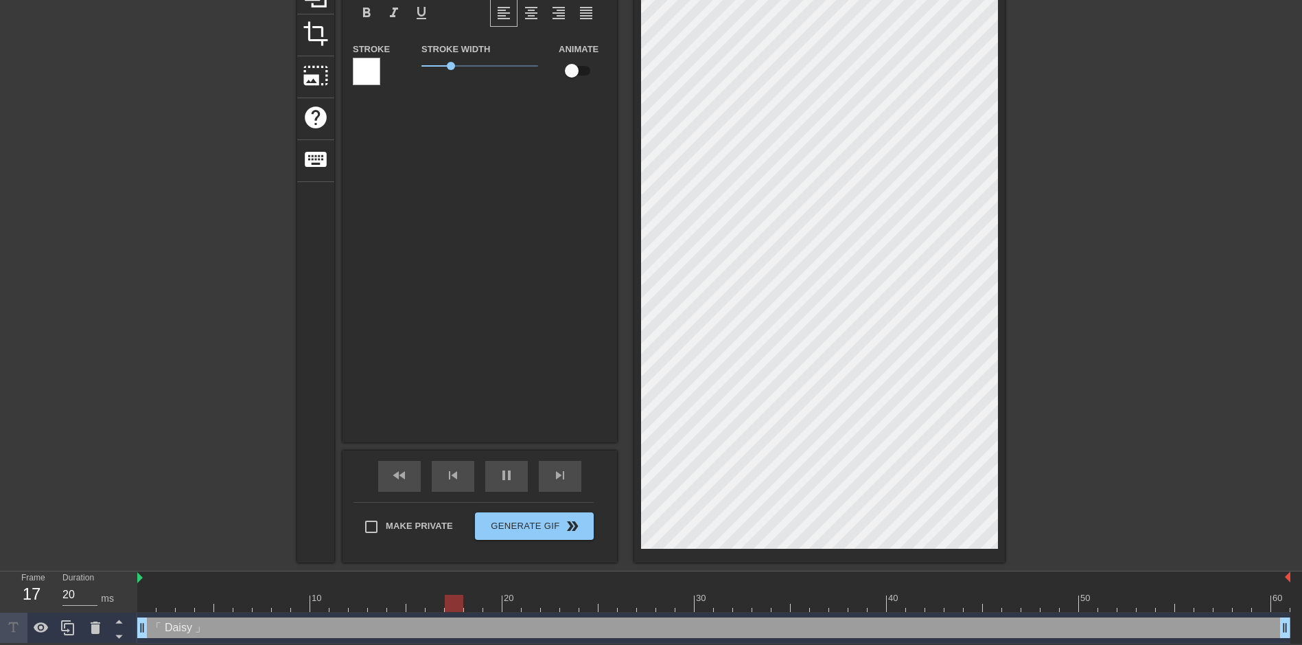
click at [572, 73] on input "checkbox" at bounding box center [572, 71] width 78 height 26
click at [572, 71] on input "checkbox" at bounding box center [585, 71] width 78 height 26
checkbox input "false"
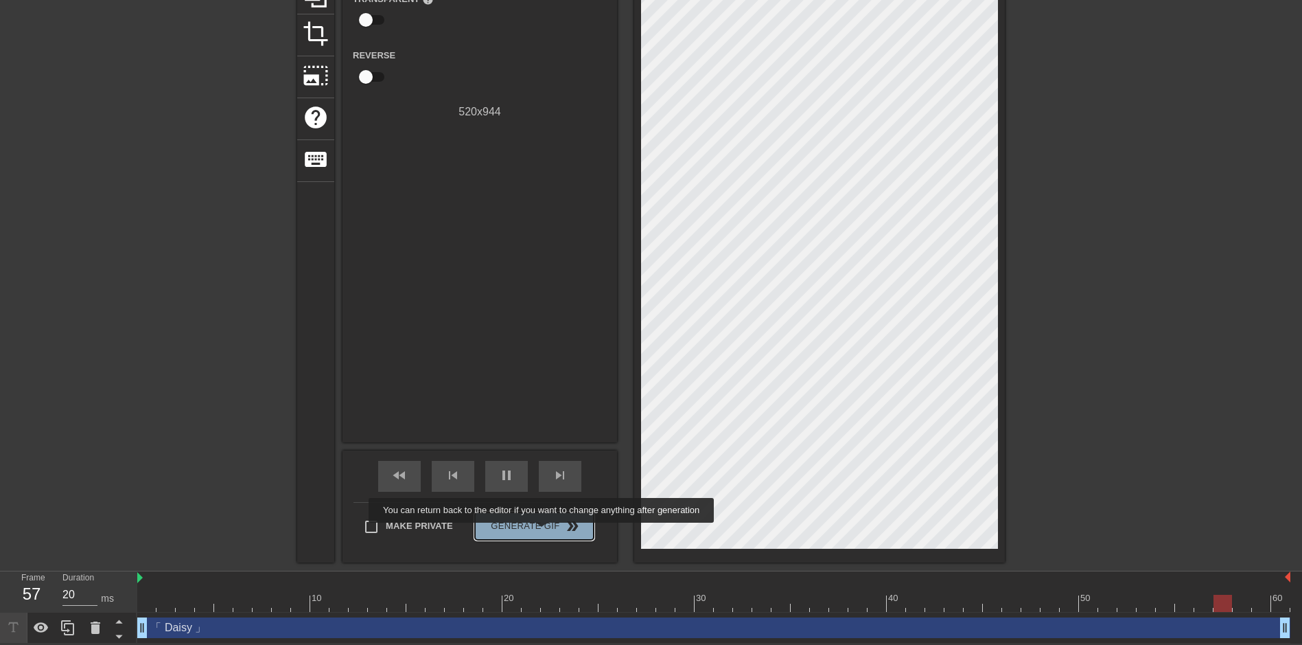
click at [543, 532] on button "Generate Gif double_arrow" at bounding box center [534, 525] width 119 height 27
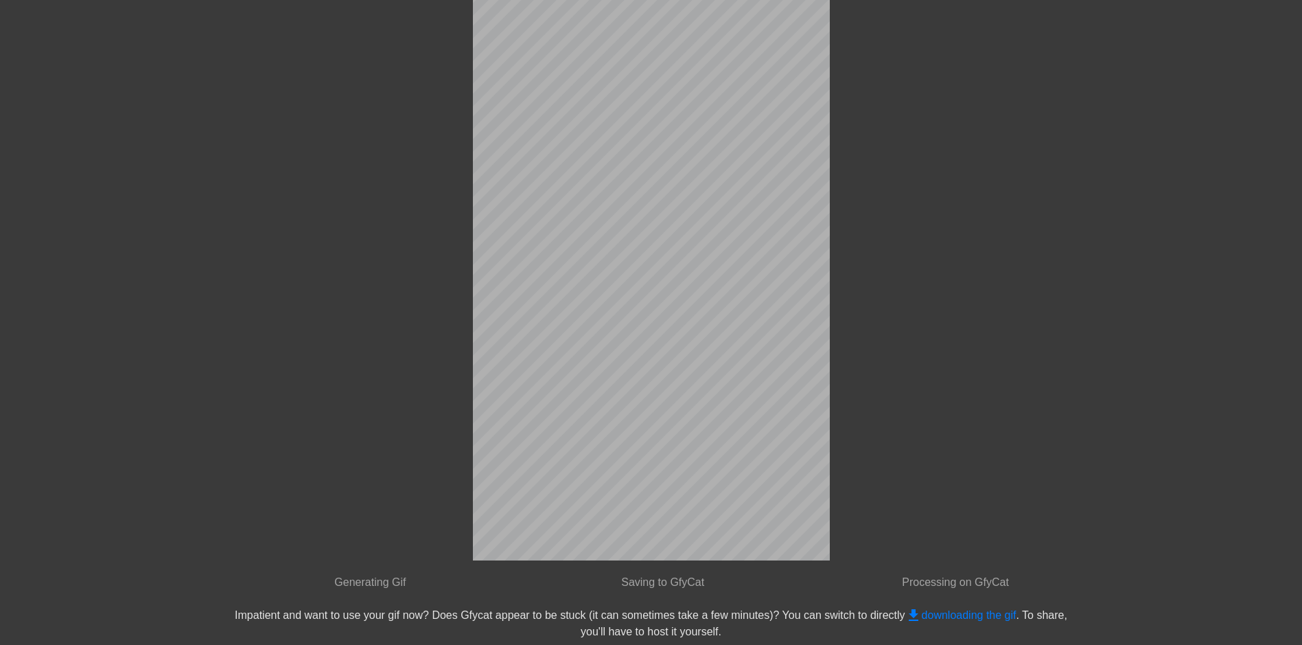
scroll to position [0, 0]
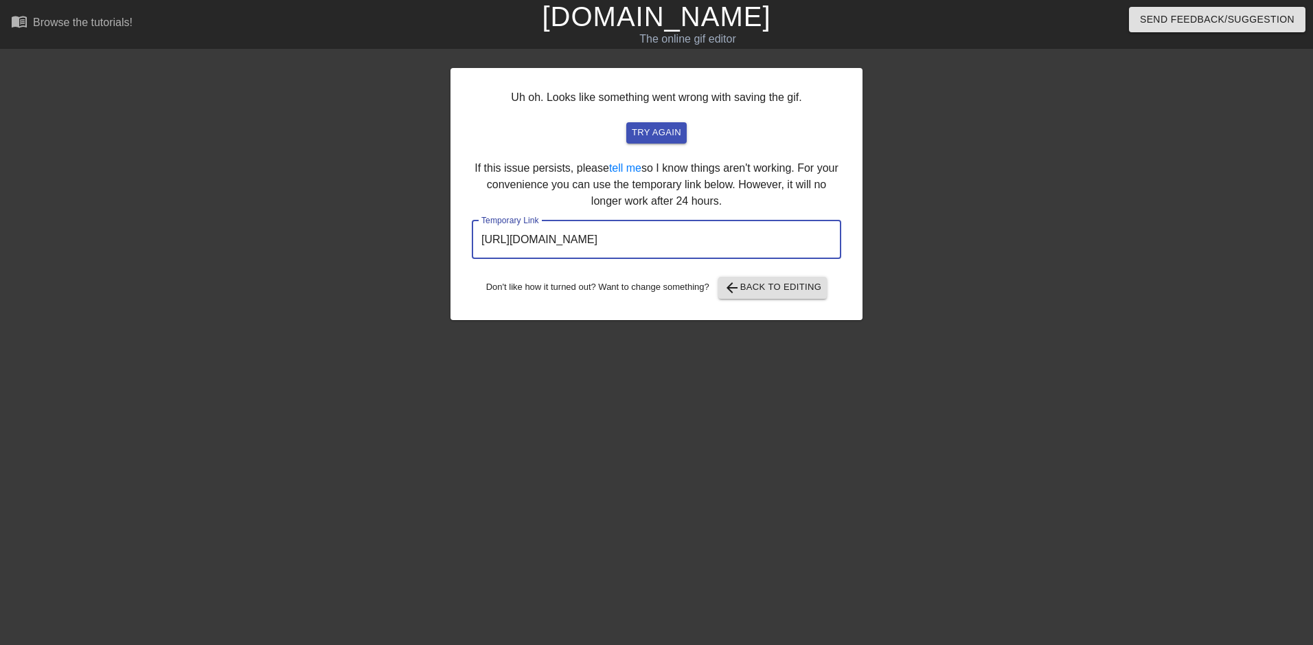
click at [757, 236] on input "[URL][DOMAIN_NAME]" at bounding box center [656, 239] width 369 height 38
drag, startPoint x: 796, startPoint y: 240, endPoint x: 447, endPoint y: 266, distance: 349.8
click at [447, 266] on div "Uh oh. Looks like something went wrong with saving the gif. try again If this i…" at bounding box center [656, 260] width 1313 height 412
drag, startPoint x: 447, startPoint y: 266, endPoint x: 581, endPoint y: 239, distance: 136.7
click at [581, 239] on input "[URL][DOMAIN_NAME]" at bounding box center [656, 239] width 369 height 38
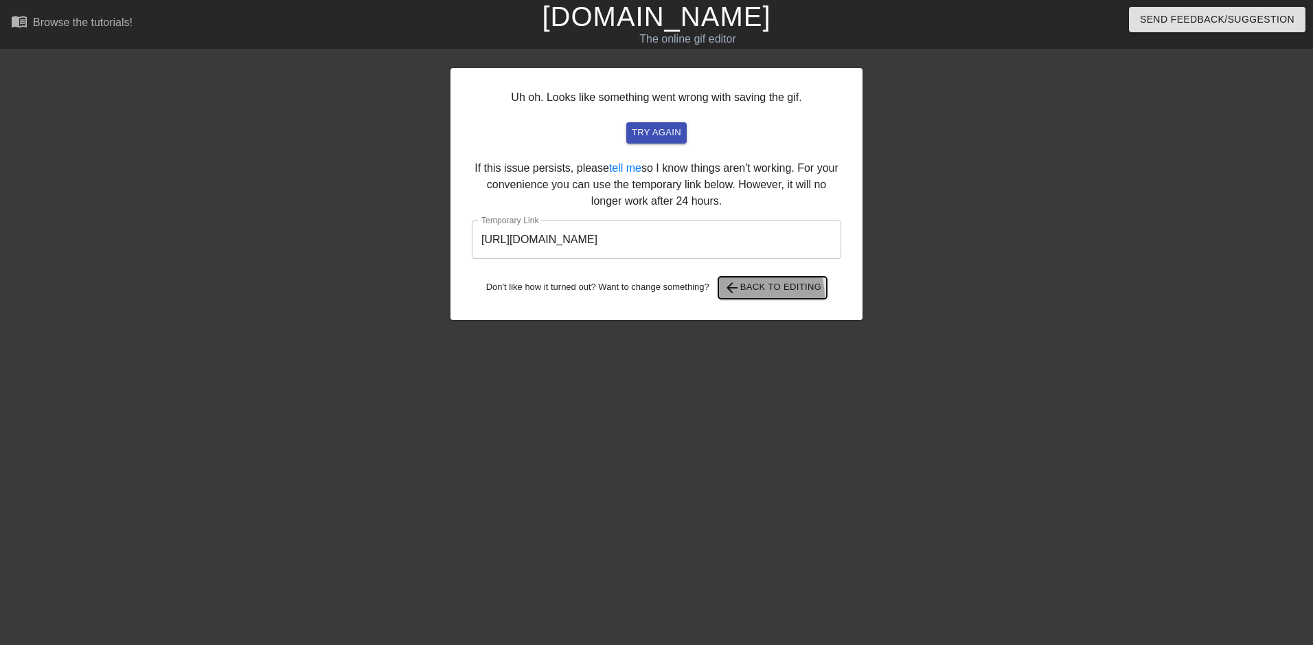
click at [759, 296] on button "arrow_back Back to Editing" at bounding box center [772, 288] width 109 height 22
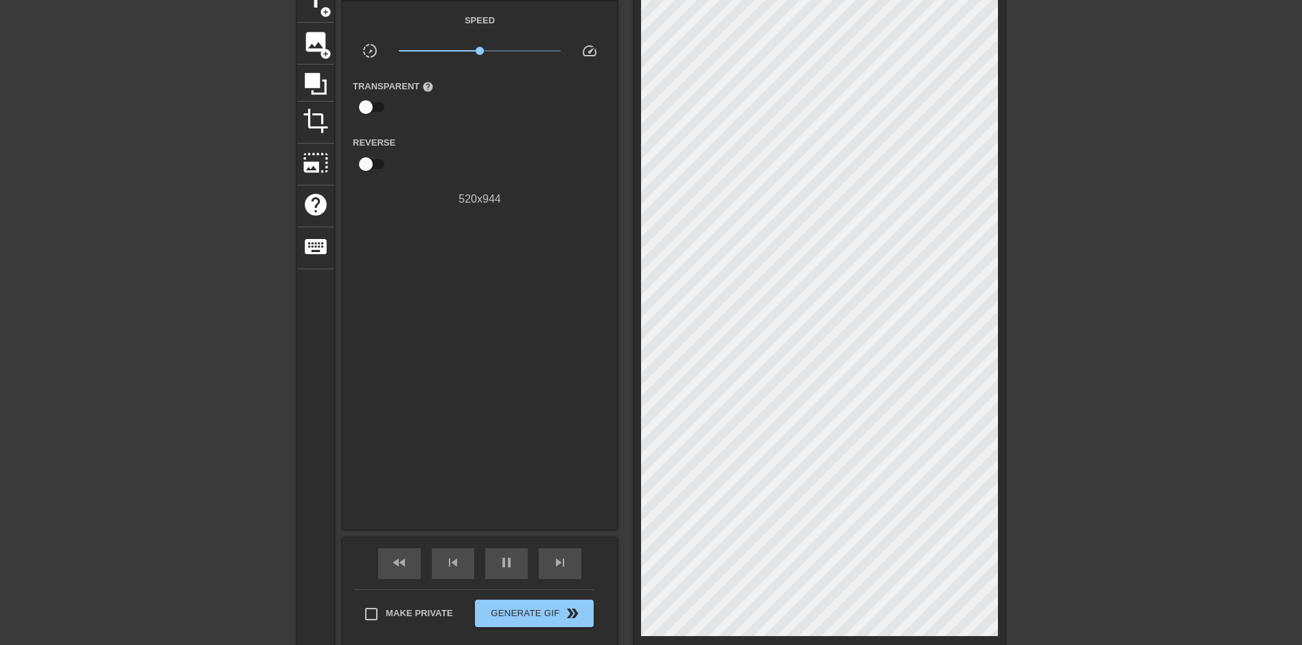
scroll to position [162, 0]
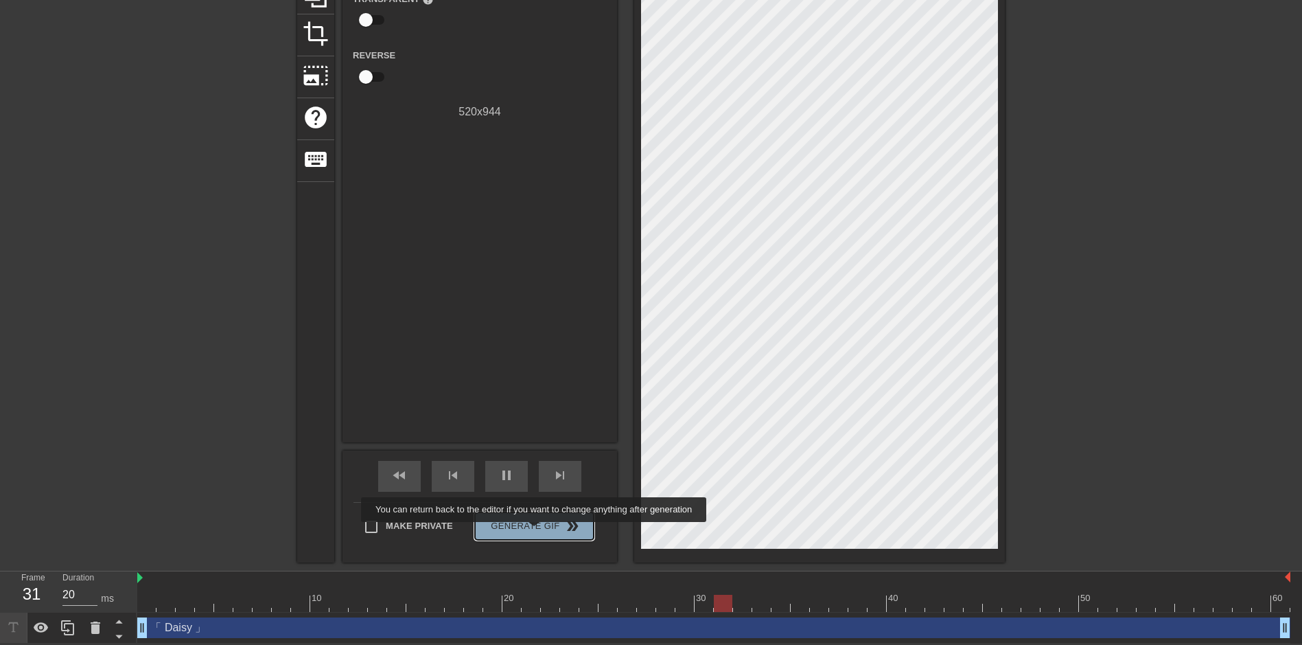
click at [536, 531] on span "Generate Gif double_arrow" at bounding box center [535, 526] width 108 height 16
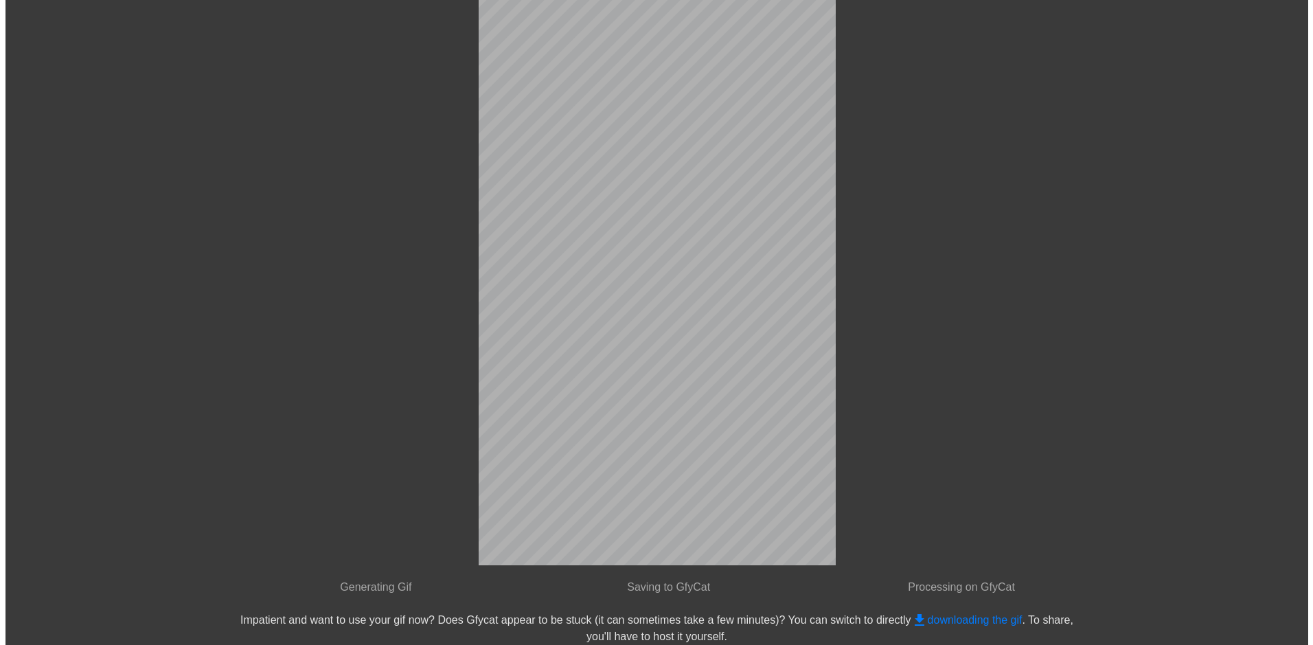
scroll to position [0, 0]
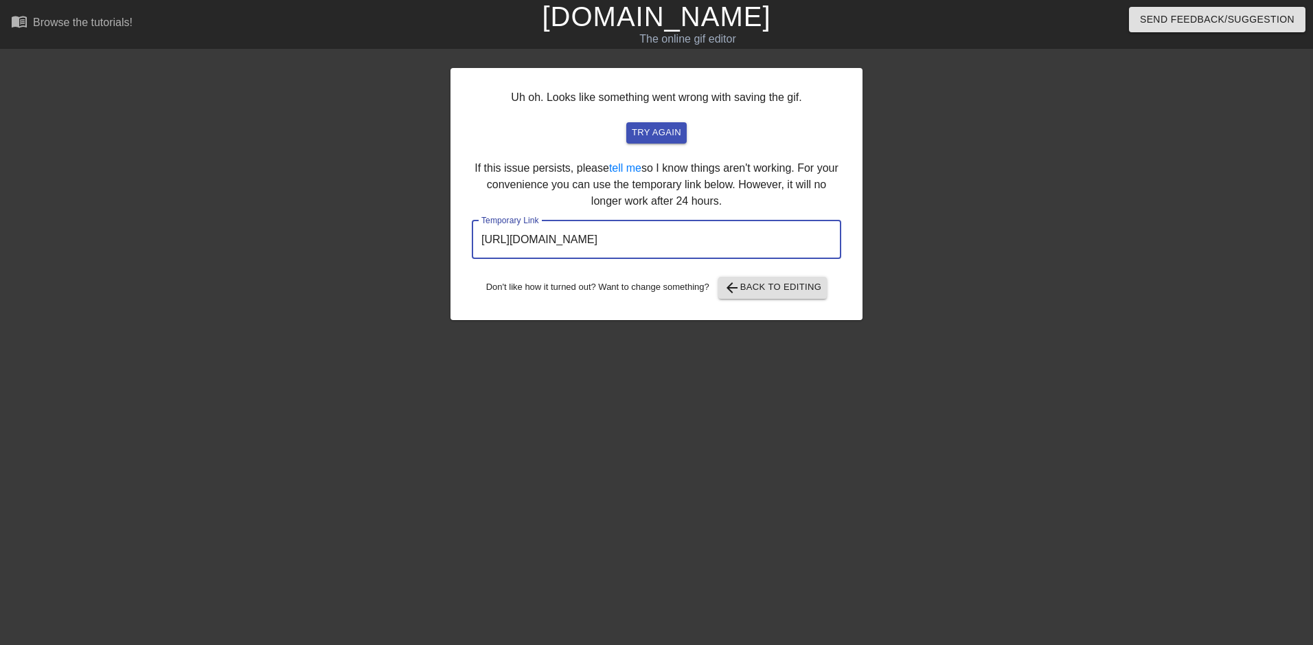
drag, startPoint x: 770, startPoint y: 239, endPoint x: 463, endPoint y: 242, distance: 307.6
click at [463, 242] on div "Uh oh. Looks like something went wrong with saving the gif. try again If this i…" at bounding box center [656, 194] width 412 height 252
drag, startPoint x: 463, startPoint y: 242, endPoint x: 580, endPoint y: 241, distance: 117.4
